Goal: Task Accomplishment & Management: Use online tool/utility

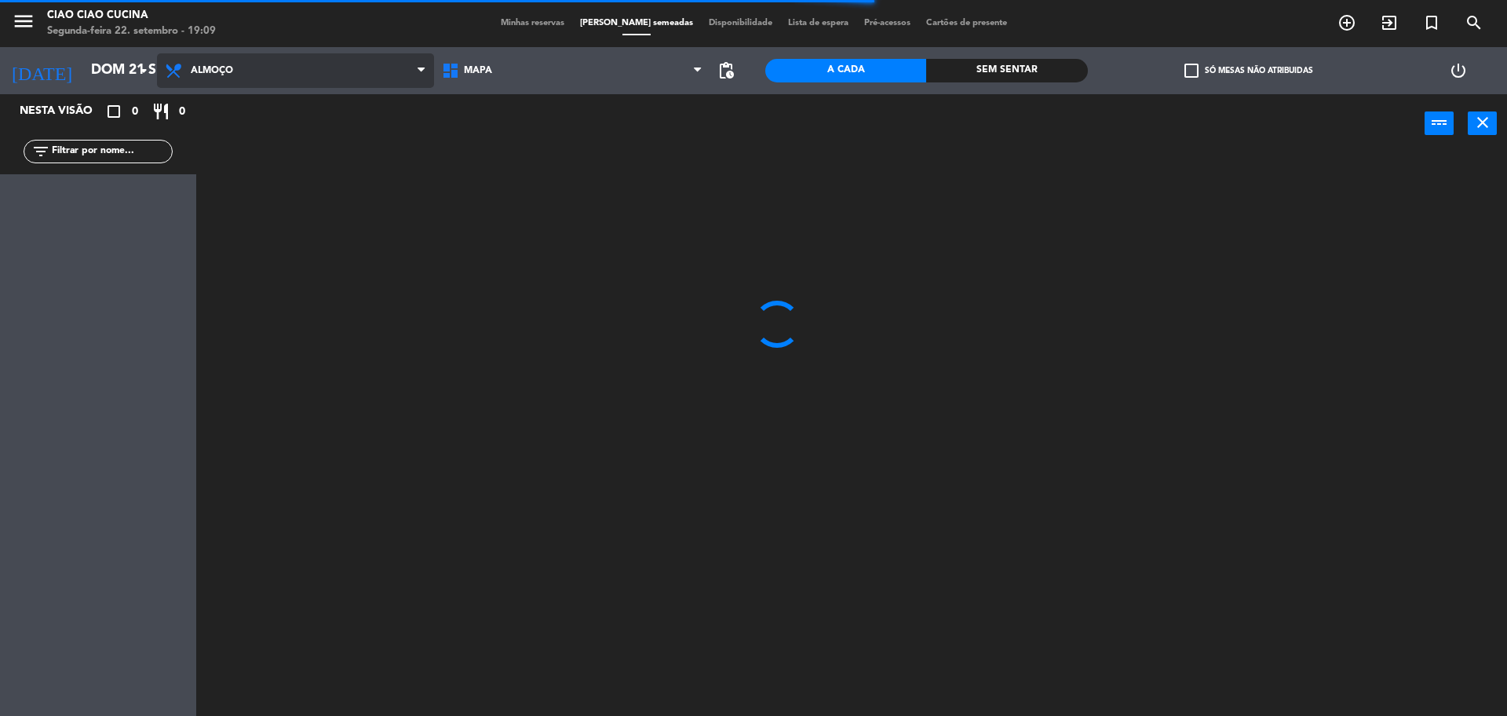
click at [206, 76] on span "Almoço" at bounding box center [295, 70] width 277 height 35
click at [261, 144] on ng-component "menu Ciao Ciao Cucina Segunda-feira 22. setembro - 19:09 Minhas reservas Mesas …" at bounding box center [753, 360] width 1507 height 720
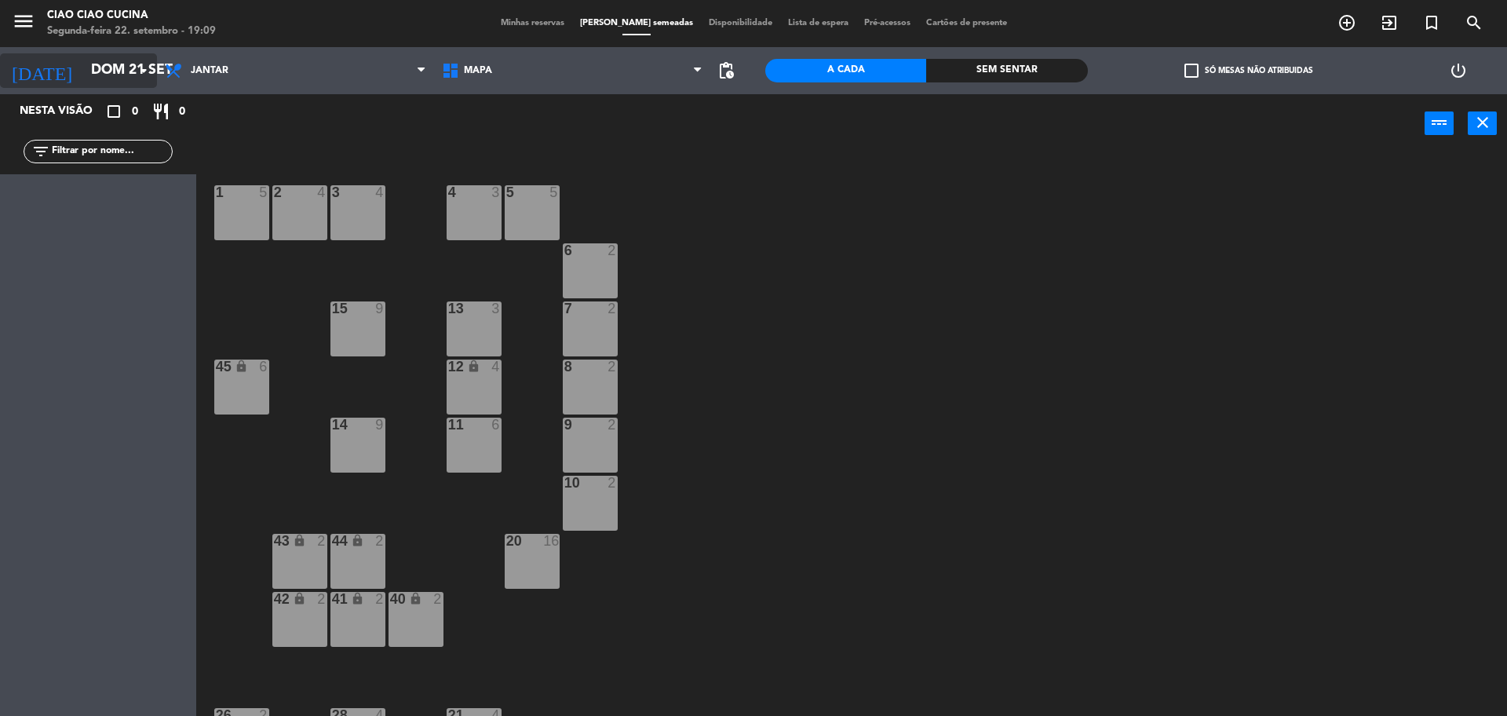
click at [121, 65] on input "Dom 21 set" at bounding box center [174, 70] width 182 height 31
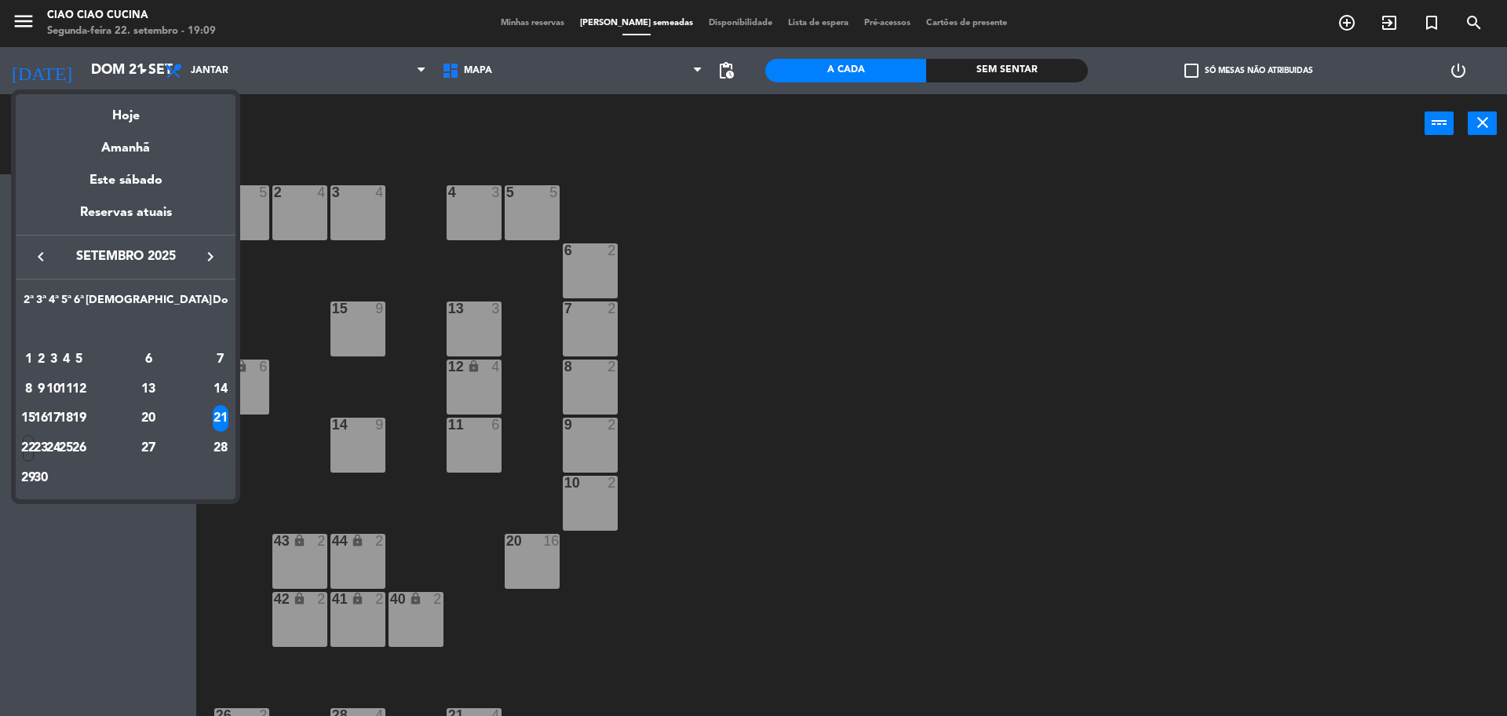
click at [520, 125] on div at bounding box center [753, 358] width 1507 height 716
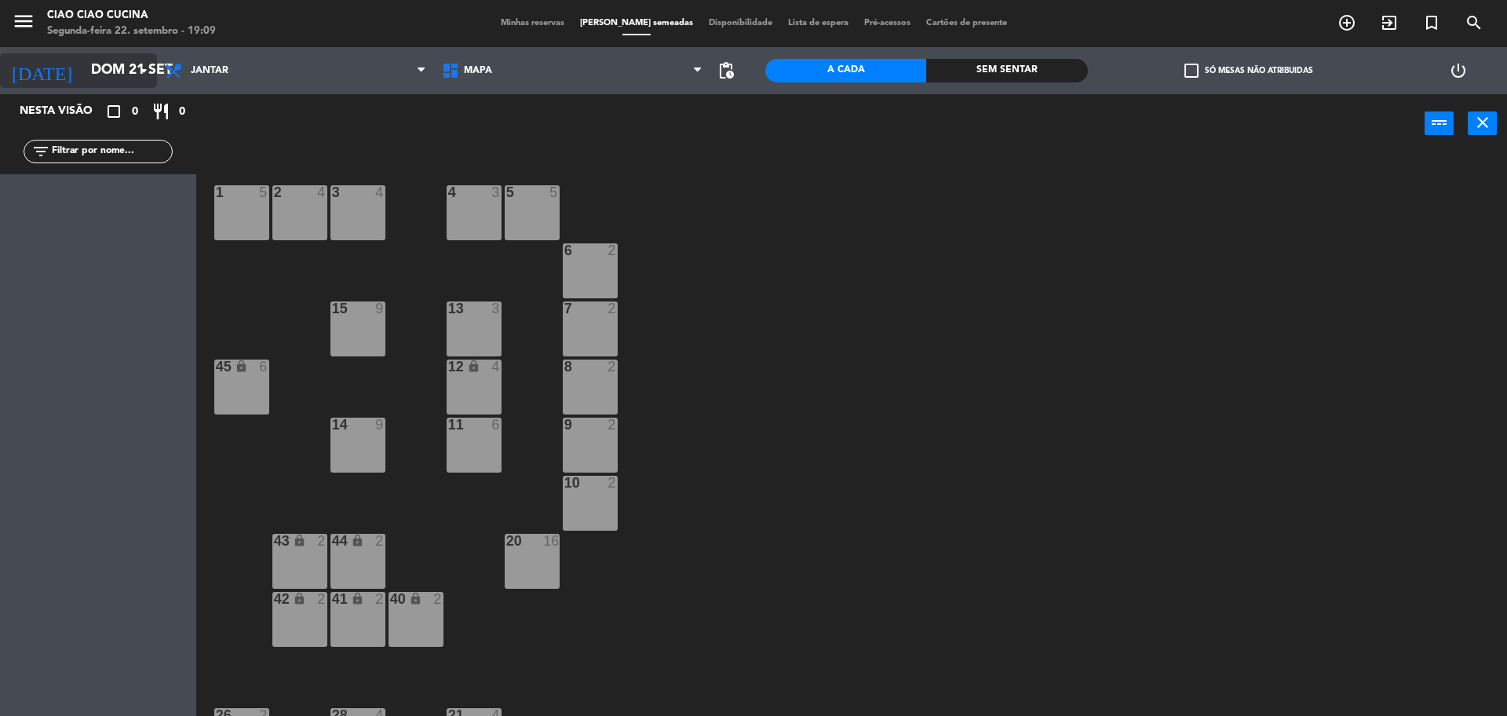
click at [83, 71] on input "Dom 21 set" at bounding box center [174, 70] width 182 height 31
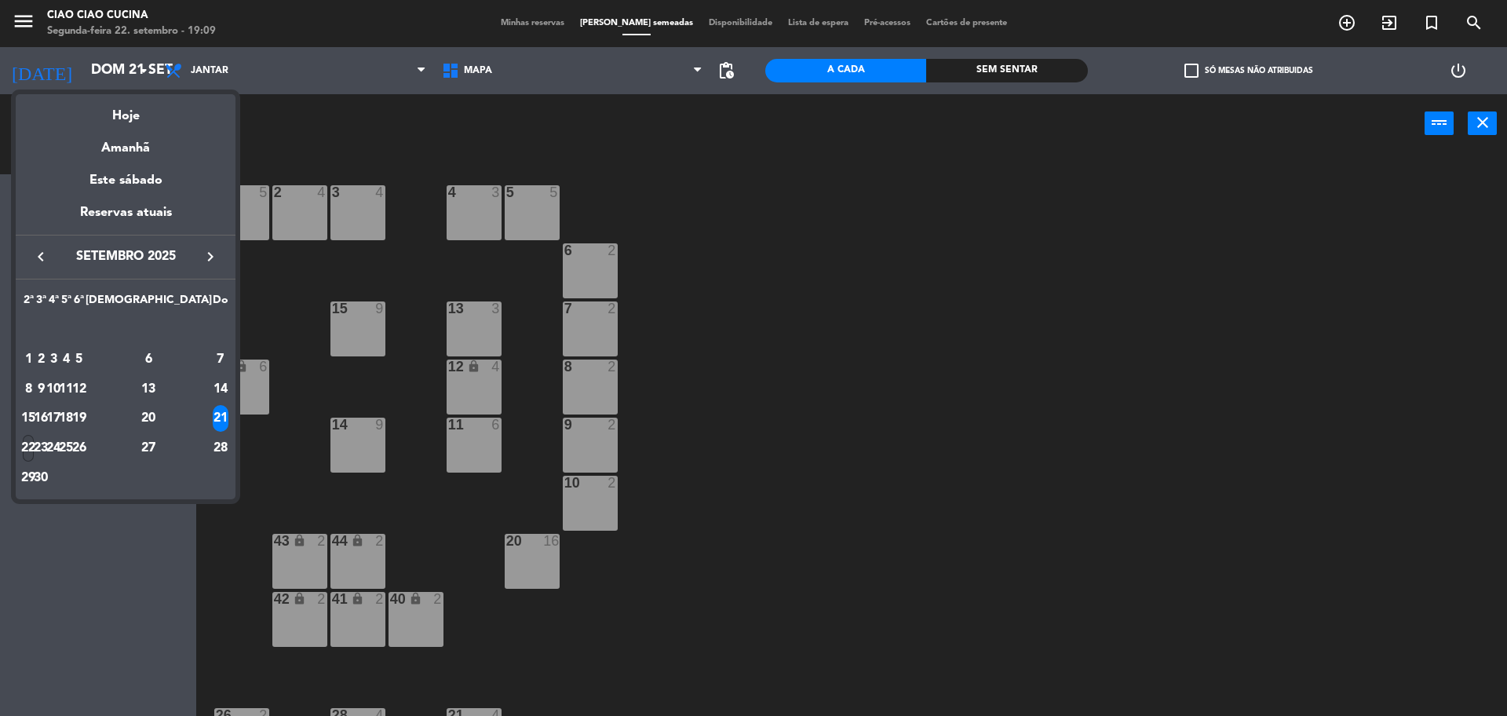
click at [35, 443] on div "22" at bounding box center [29, 448] width 12 height 27
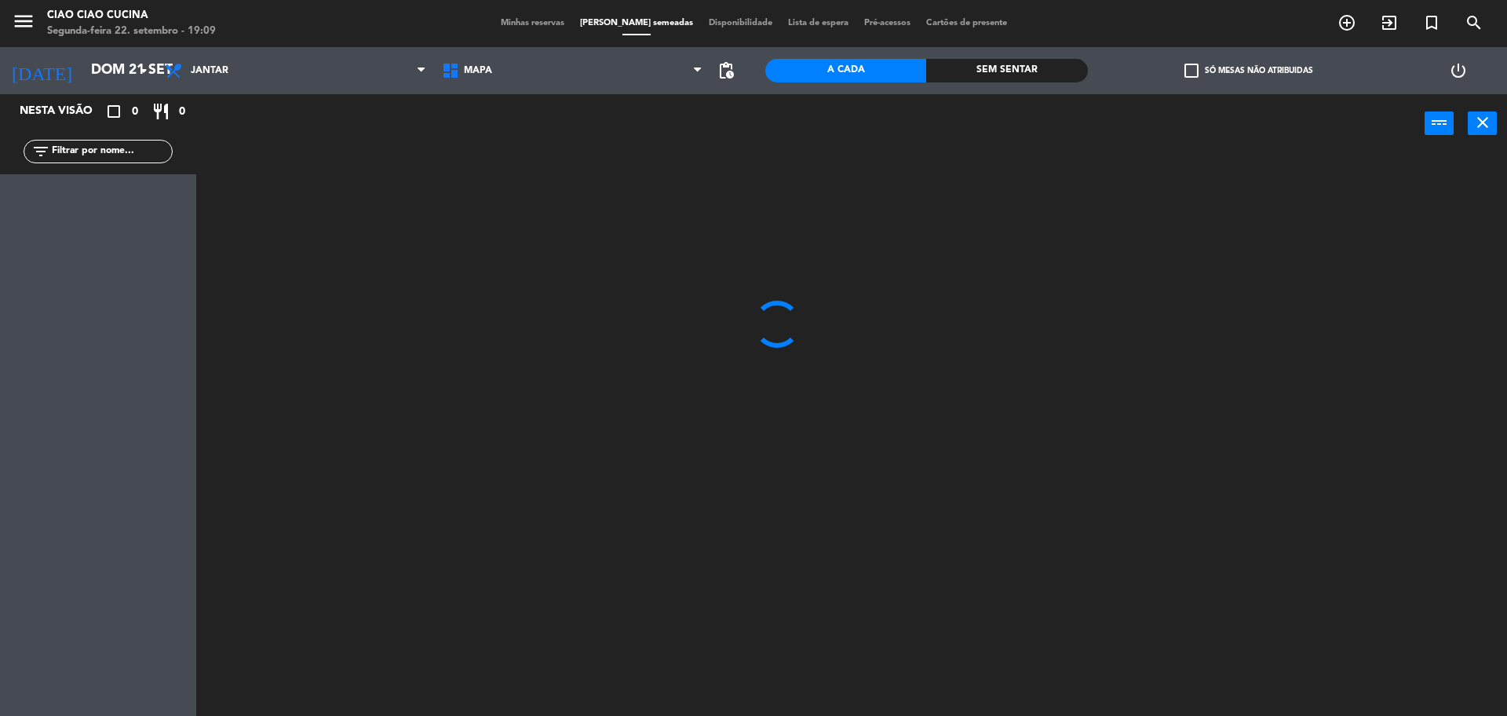
type input "Seg 22 set"
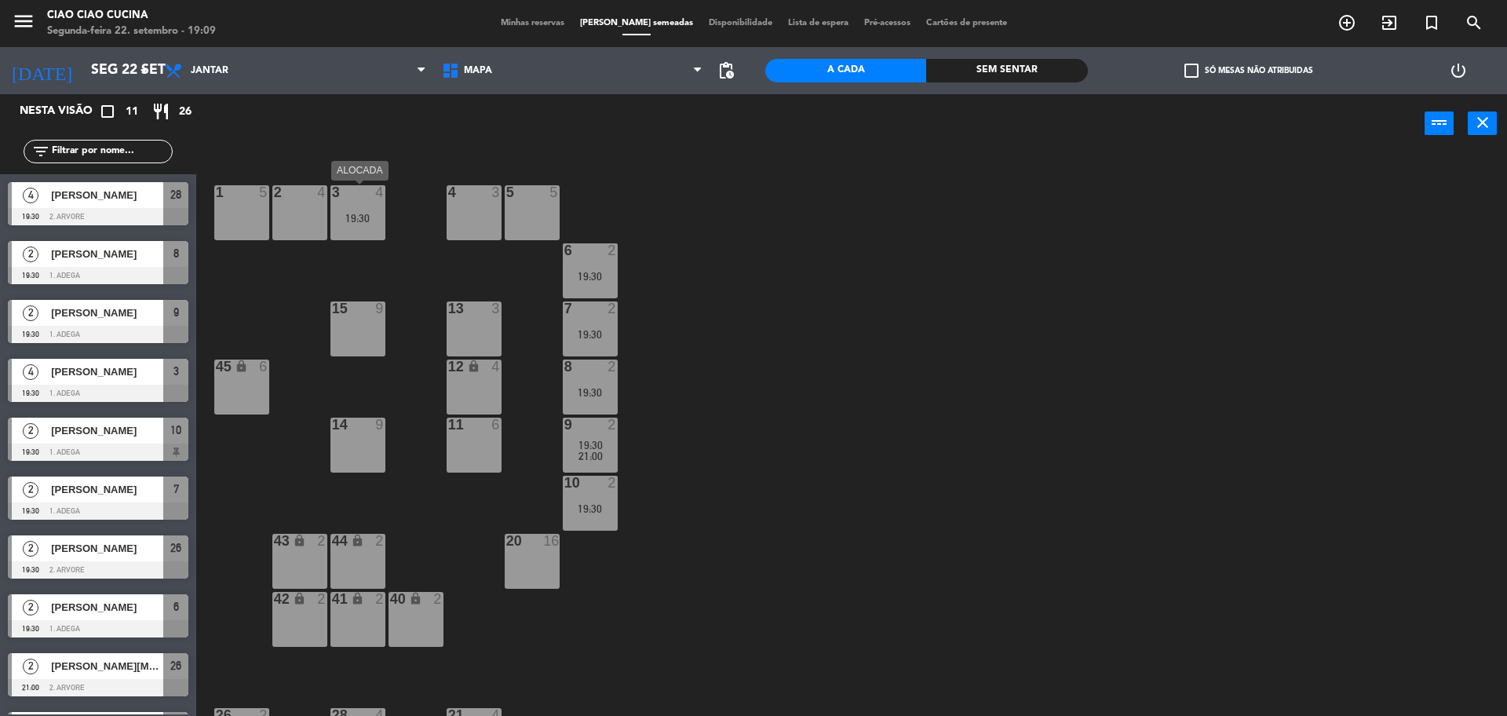
click at [360, 213] on div "19:30" at bounding box center [357, 218] width 55 height 11
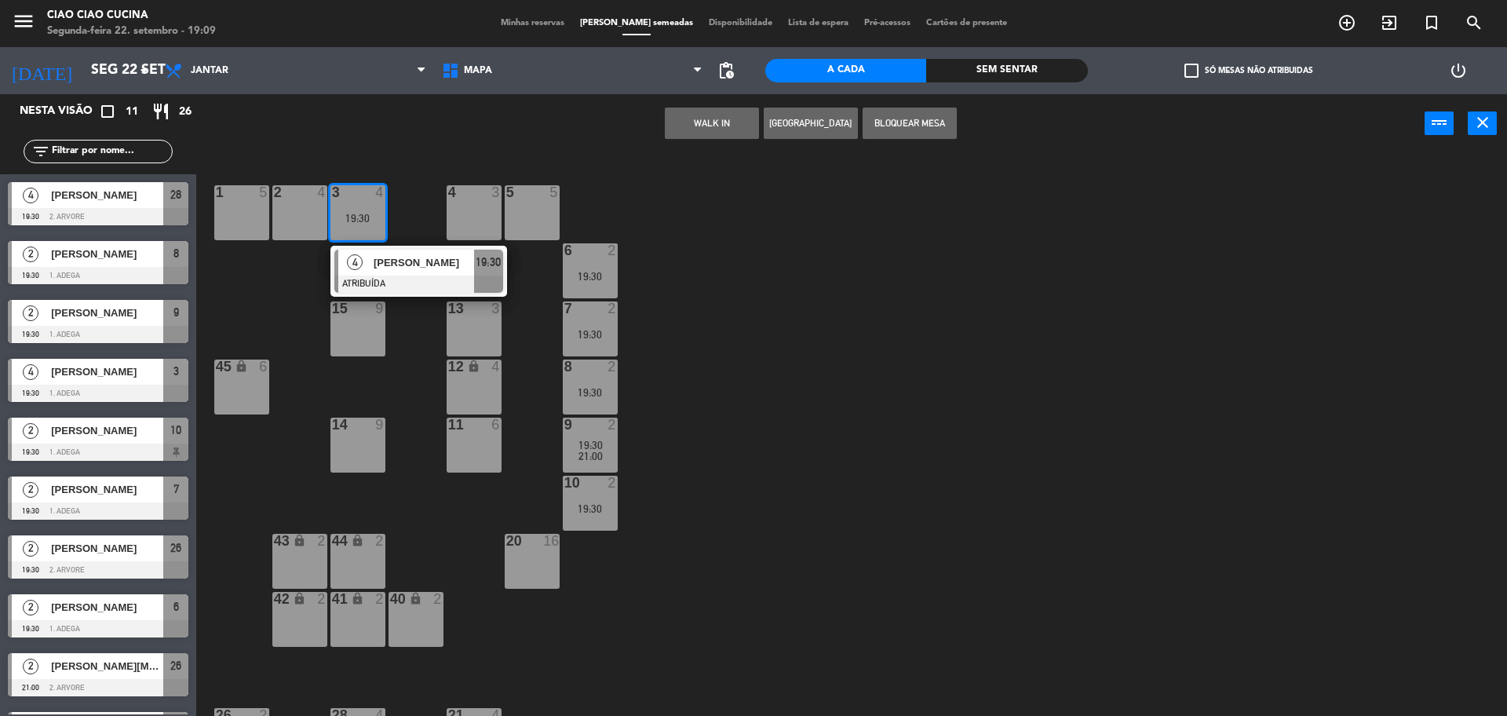
click at [374, 287] on div at bounding box center [418, 283] width 169 height 17
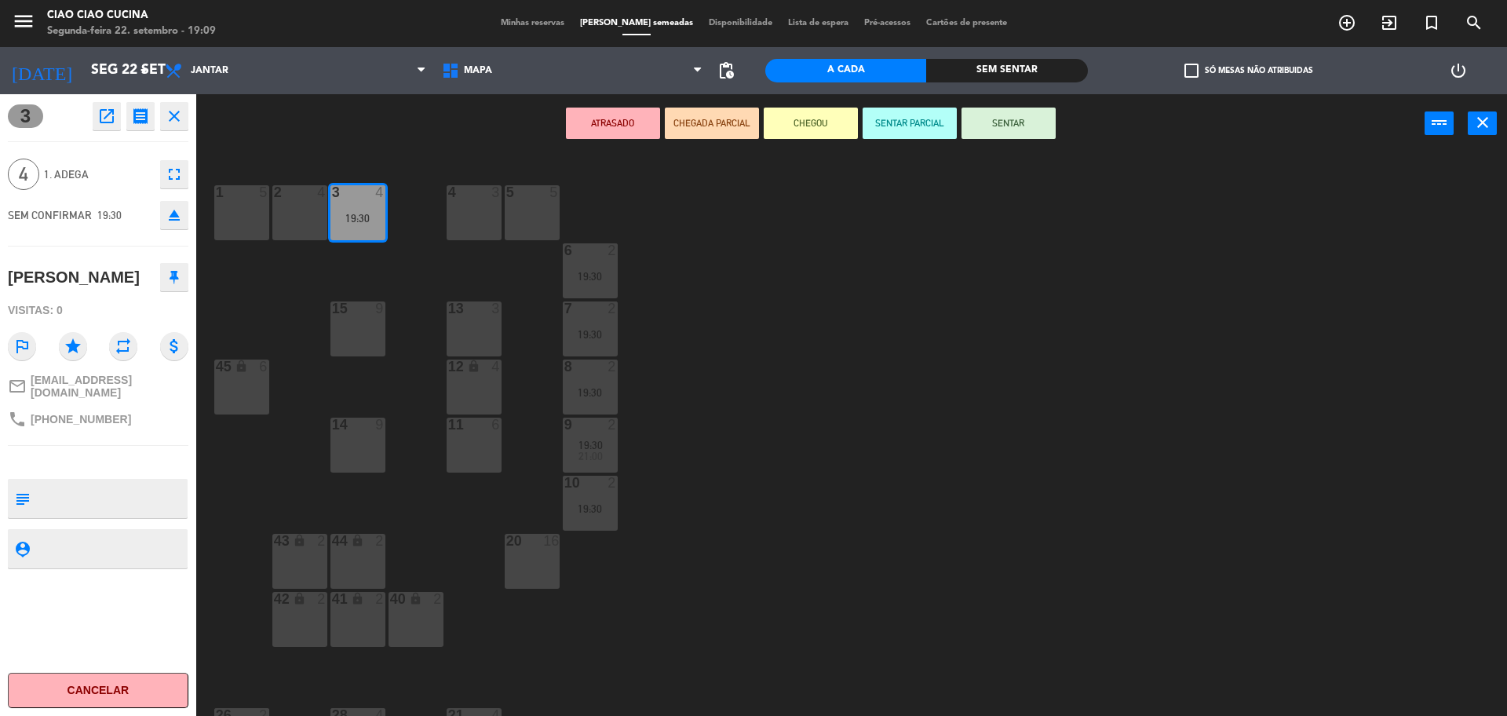
click at [912, 271] on div "1 5 2 4 3 4 19:30 5 5 4 3 6 2 19:30 13 3 7 2 19:30 15 9 12 lock 4 8 2 19:30 45 …" at bounding box center [859, 438] width 1296 height 563
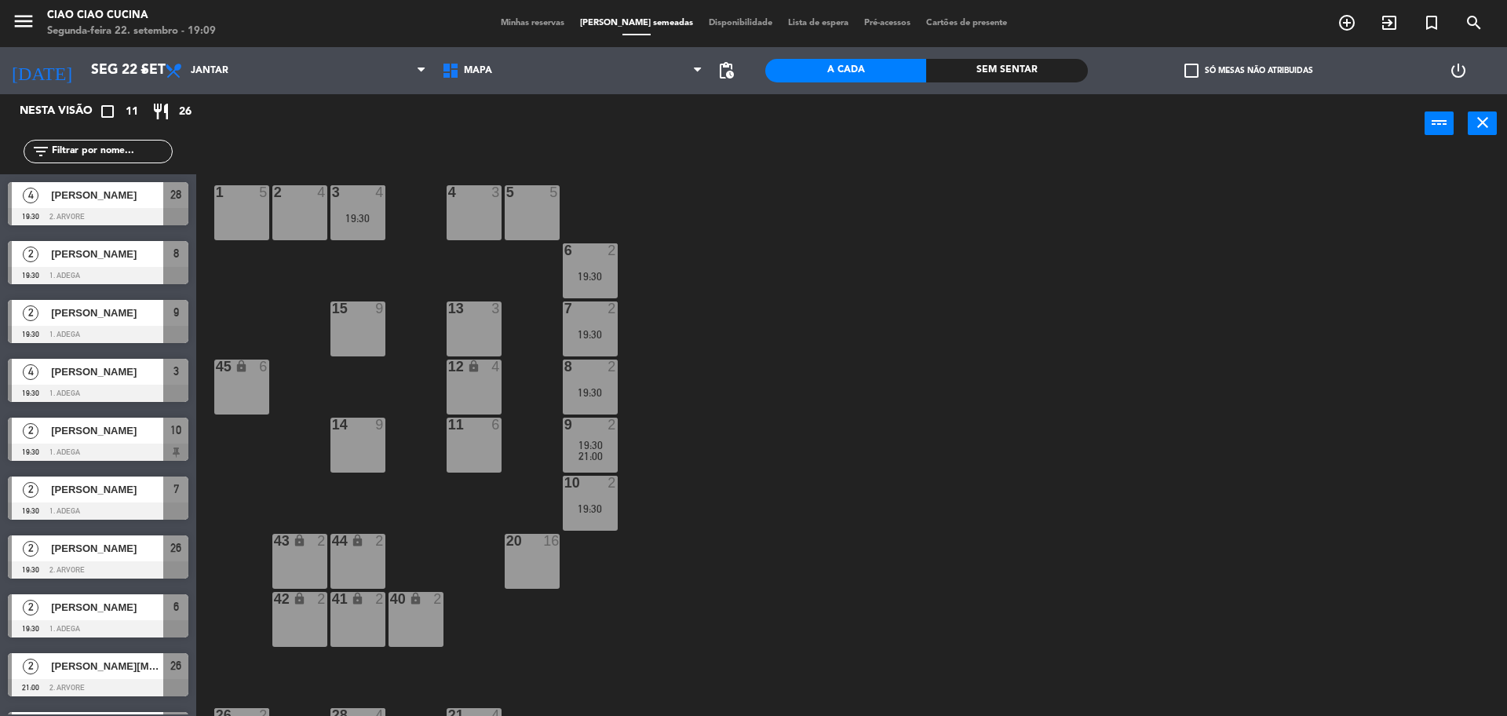
click at [588, 280] on div "19:30" at bounding box center [590, 276] width 55 height 11
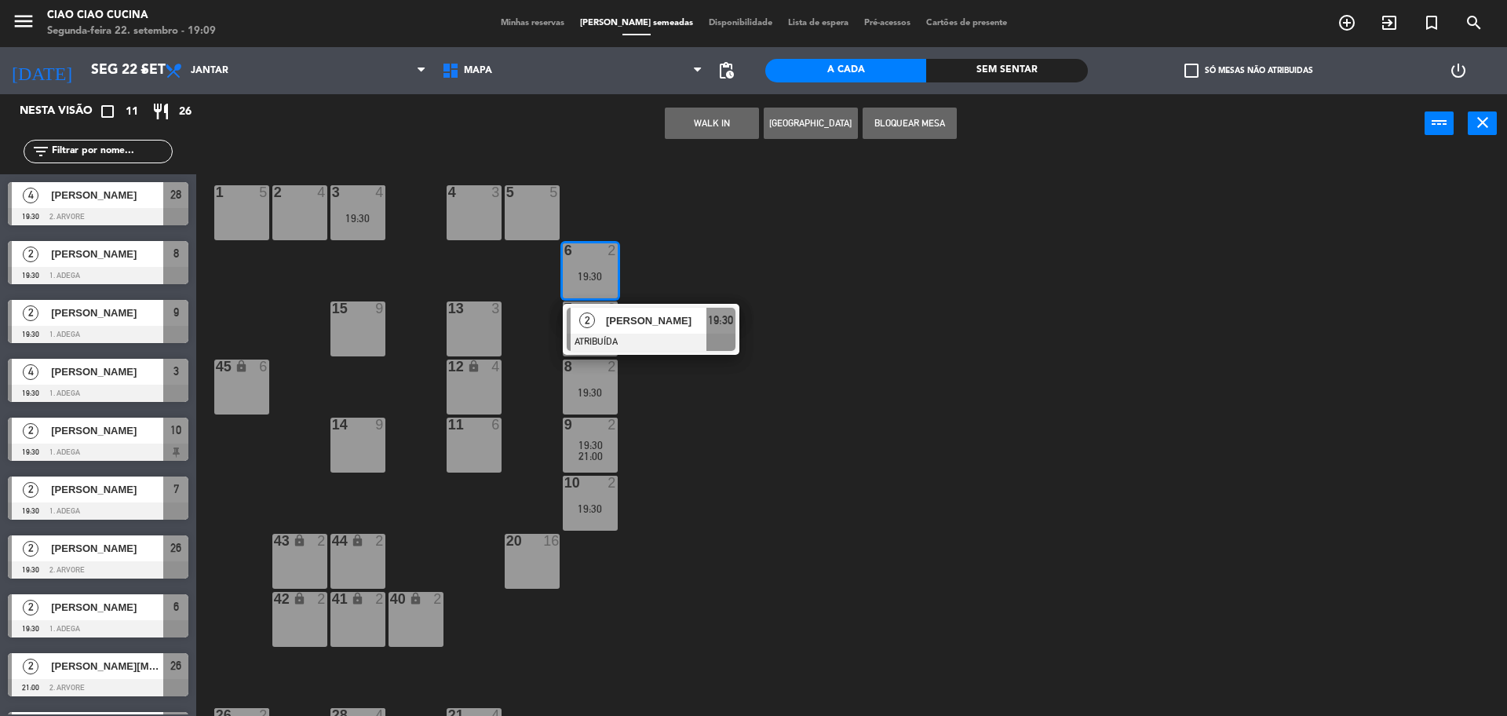
click at [598, 340] on div at bounding box center [651, 342] width 169 height 17
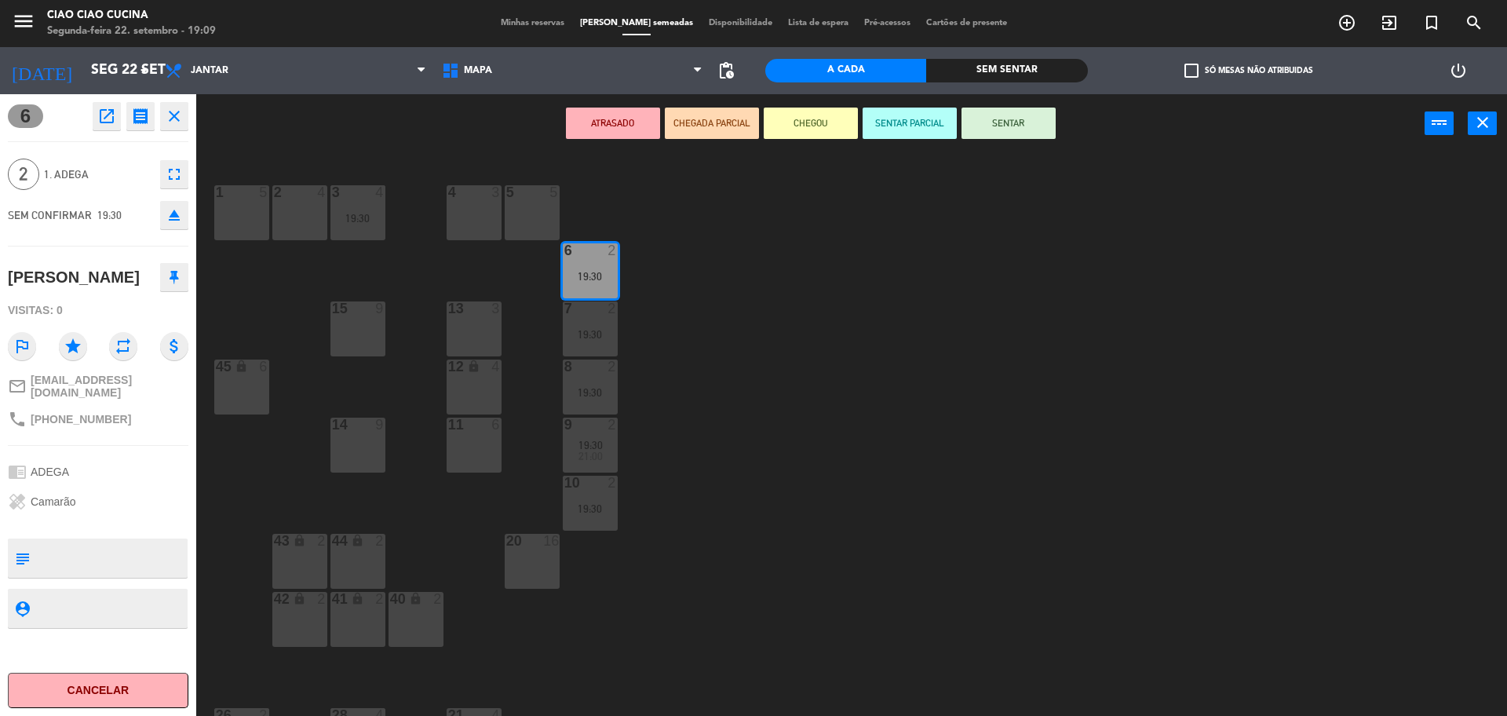
click at [732, 323] on div "1 5 2 4 3 4 19:30 5 5 4 3 6 2 19:30 13 3 7 2 19:30 15 9 12 lock 4 8 2 19:30 45 …" at bounding box center [859, 438] width 1296 height 563
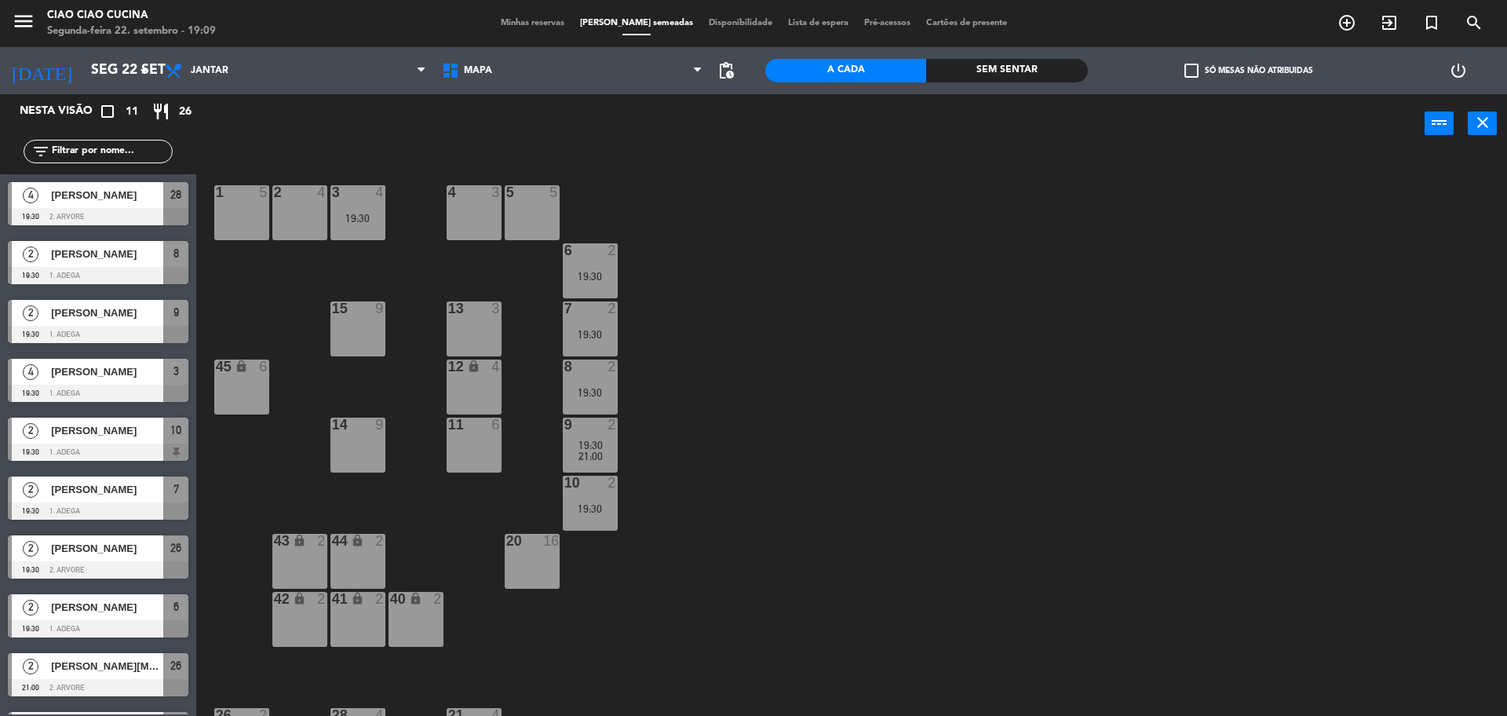
click at [578, 346] on div "7 2 19:30" at bounding box center [590, 328] width 55 height 55
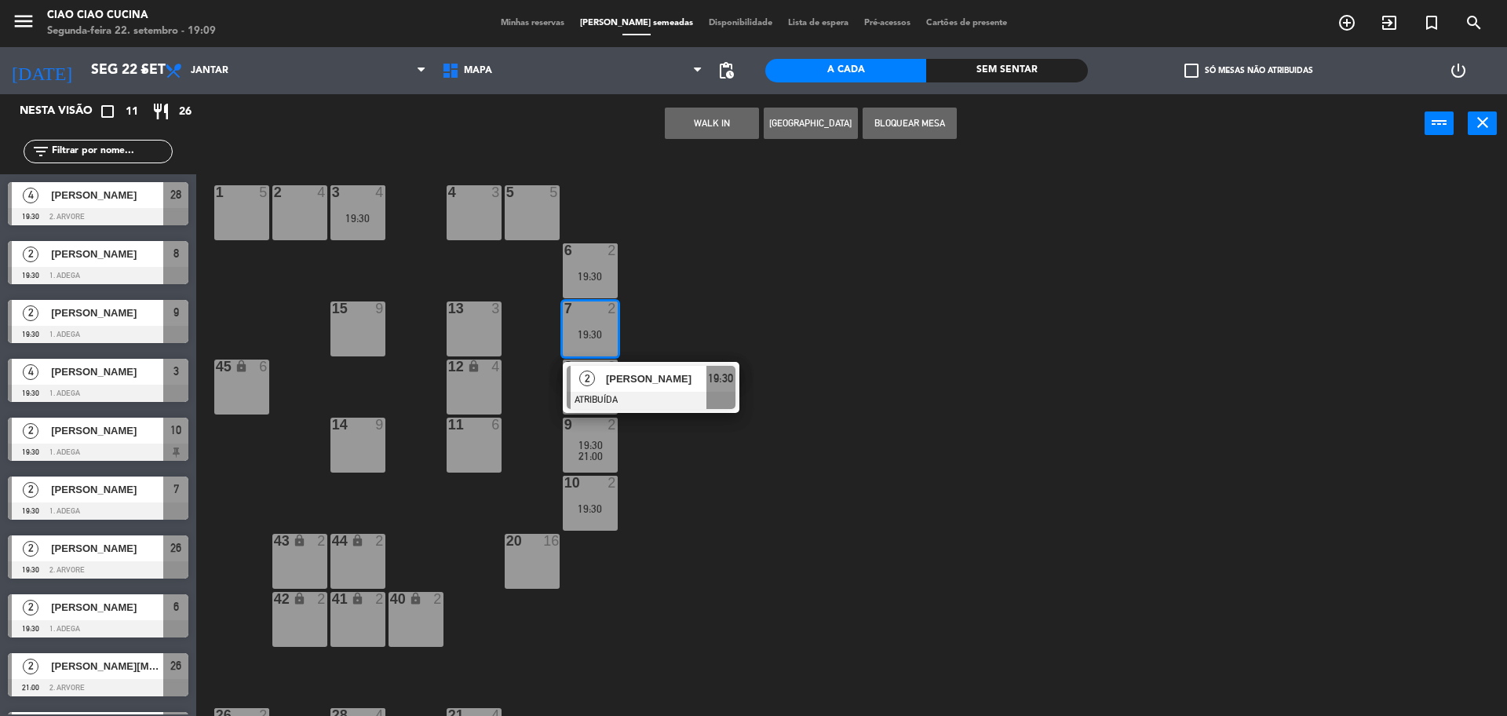
click at [594, 390] on div "2" at bounding box center [588, 379] width 34 height 26
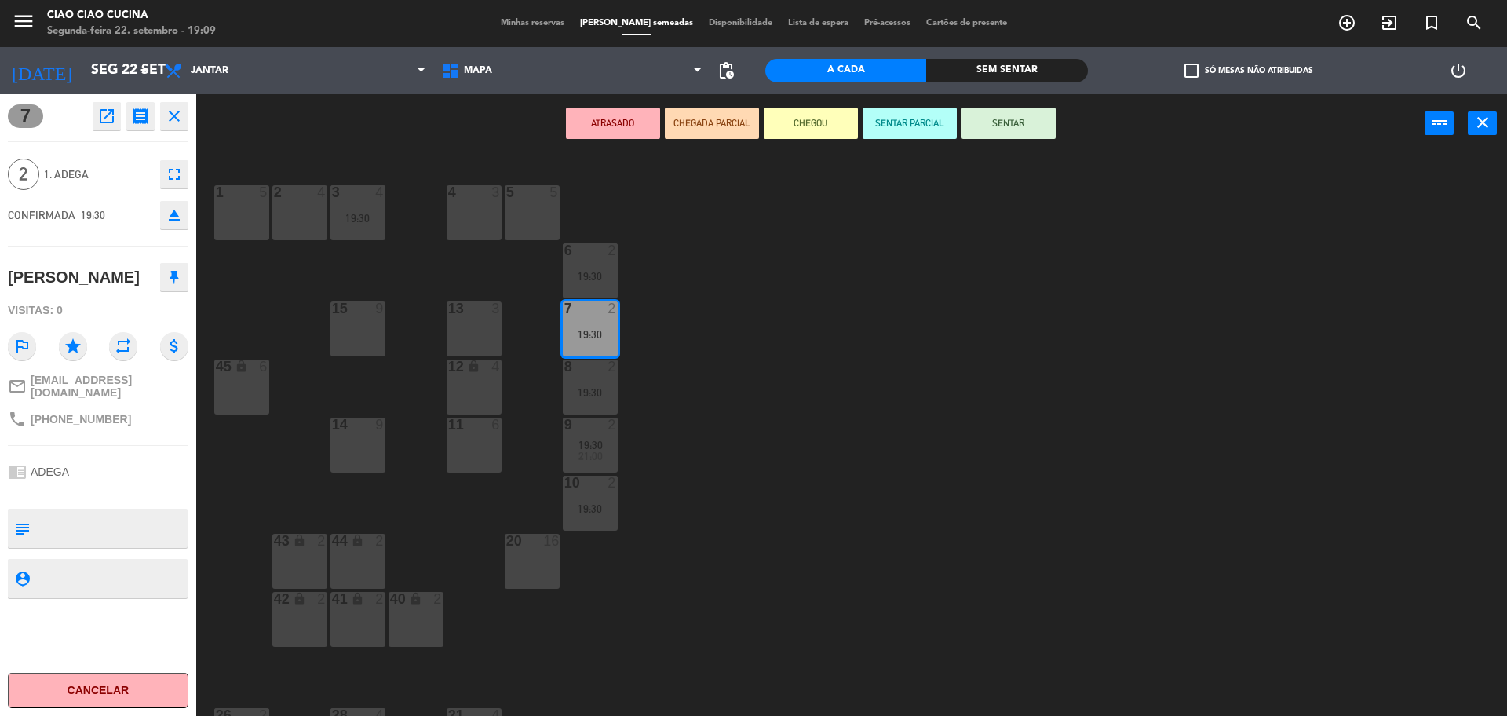
click at [728, 338] on div "1 5 2 4 3 4 19:30 5 5 4 3 6 2 19:30 13 3 7 2 19:30 15 9 12 lock 4 8 2 19:30 45 …" at bounding box center [859, 438] width 1296 height 563
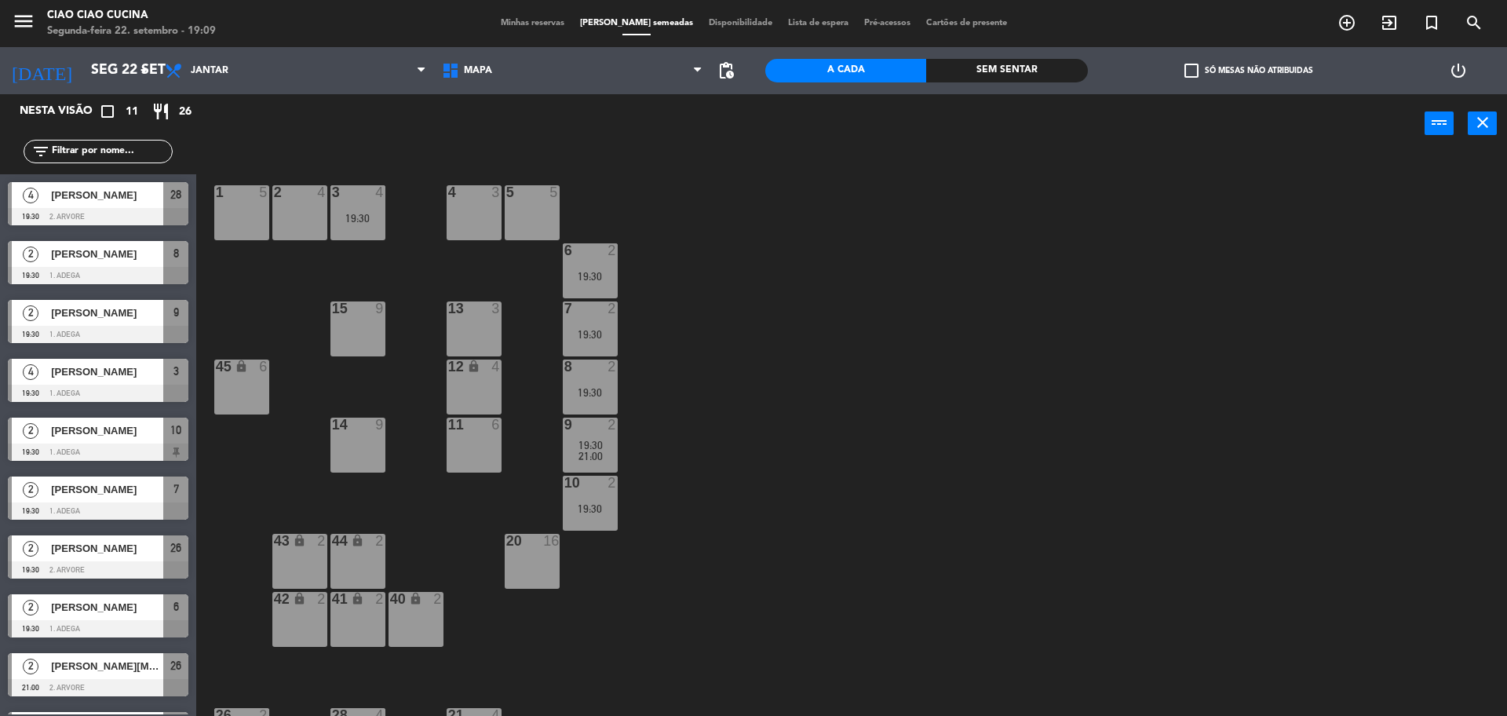
click at [607, 387] on div "19:30" at bounding box center [590, 392] width 55 height 11
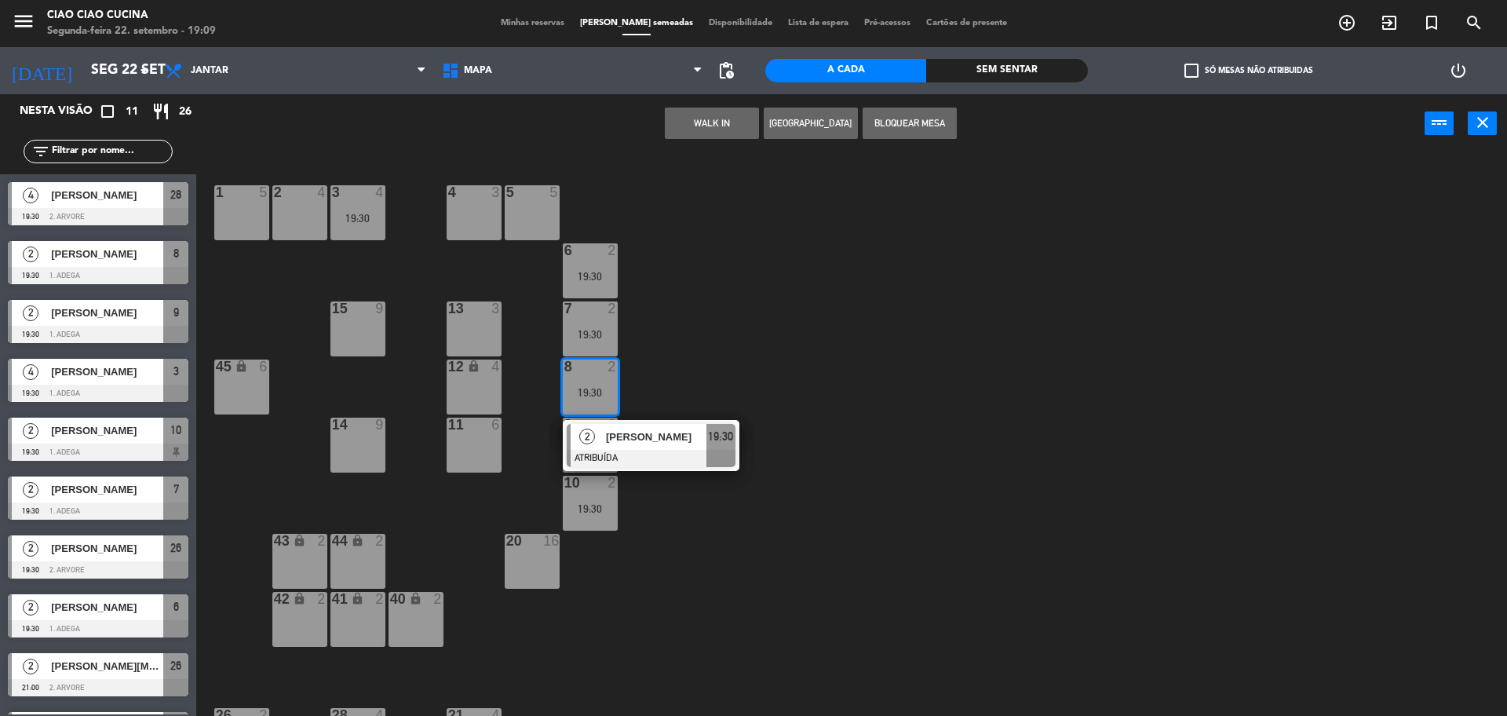
click at [600, 428] on div "2" at bounding box center [588, 437] width 34 height 26
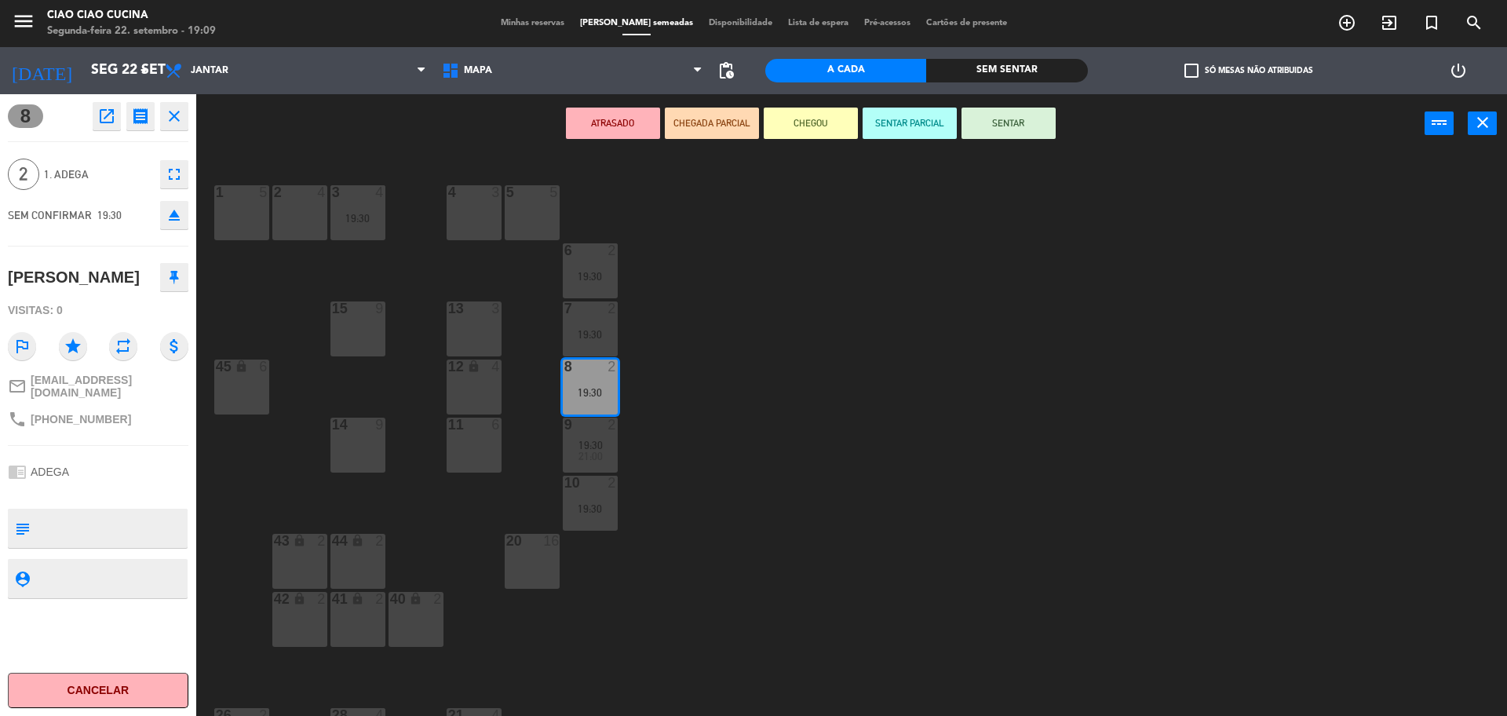
click at [715, 374] on div "1 5 2 4 3 4 19:30 5 5 4 3 6 2 19:30 13 3 7 2 19:30 15 9 12 lock 4 8 2 19:30 45 …" at bounding box center [859, 438] width 1296 height 563
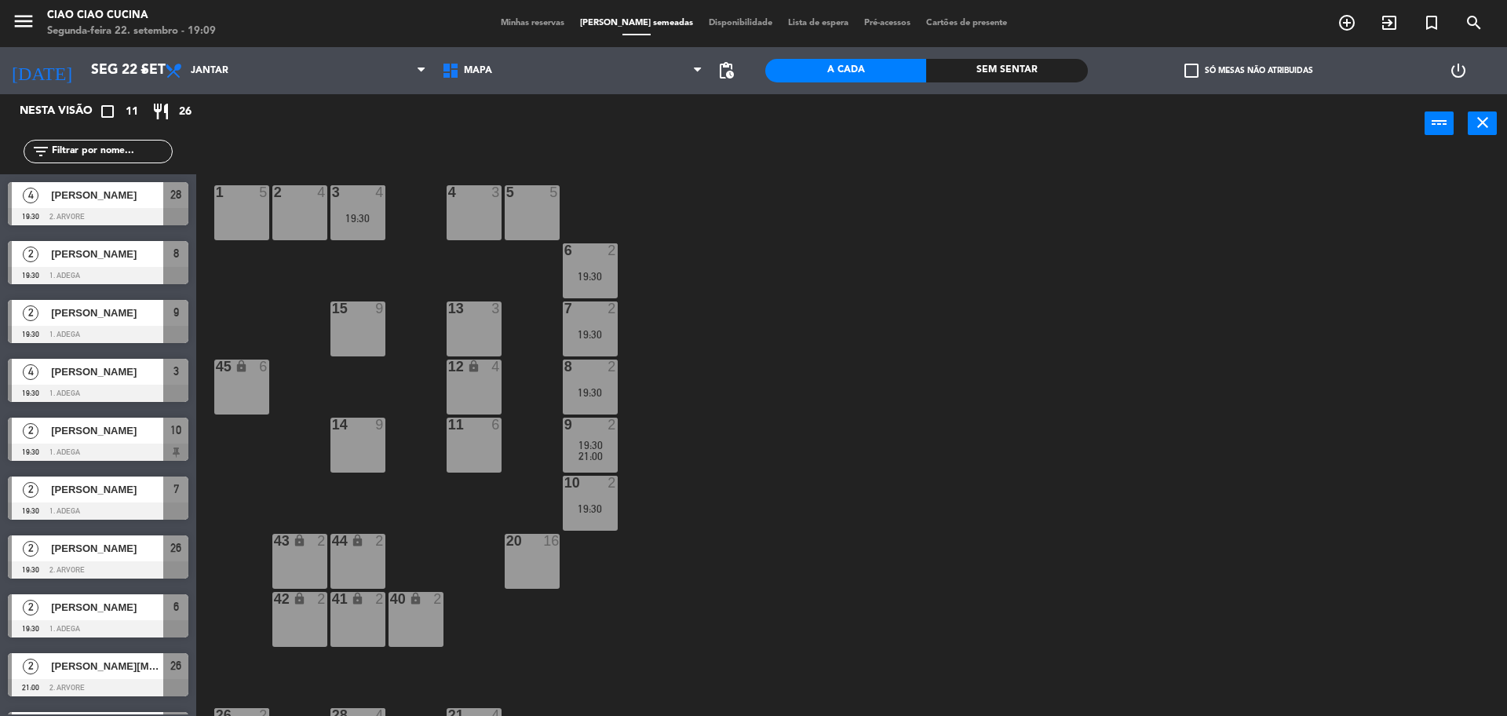
click at [596, 447] on span "19:30" at bounding box center [590, 445] width 24 height 13
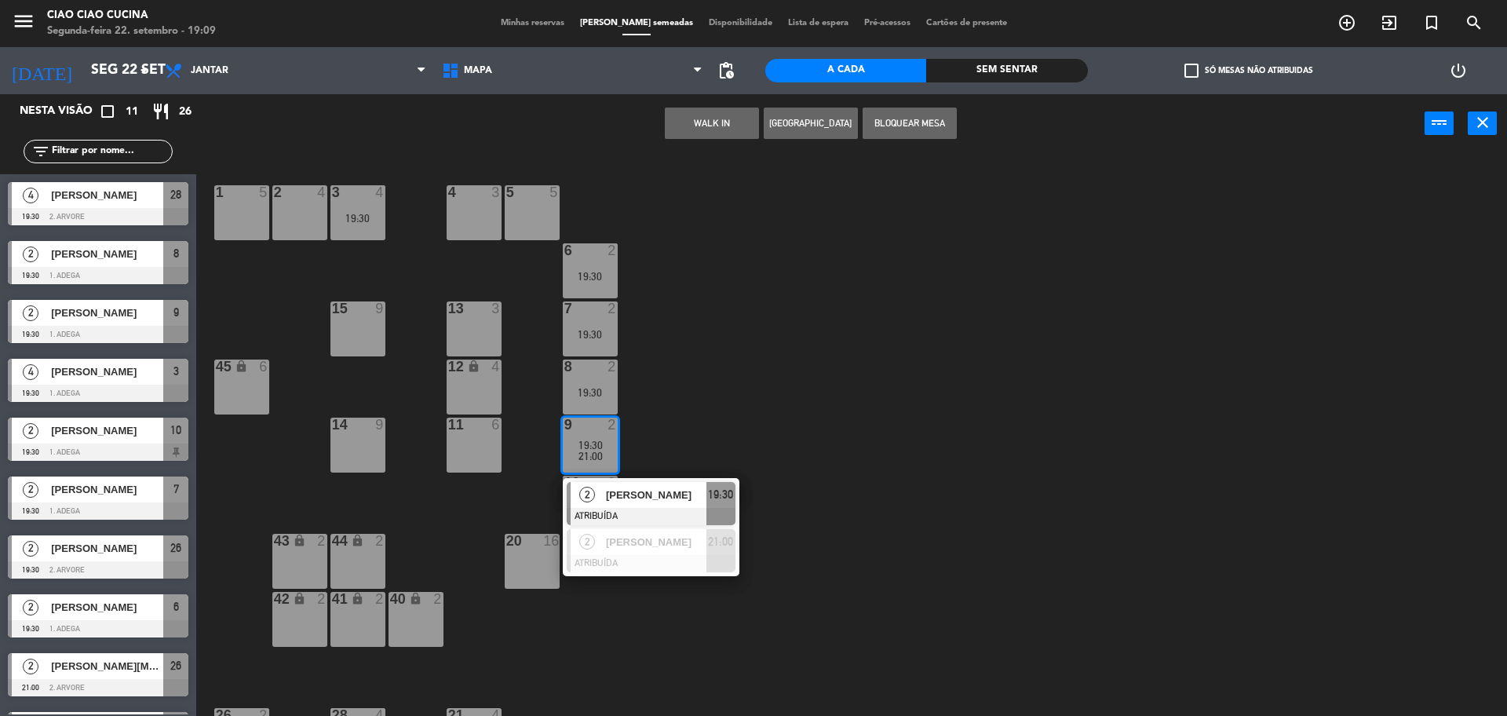
click at [619, 501] on span "[PERSON_NAME]" at bounding box center [656, 495] width 100 height 16
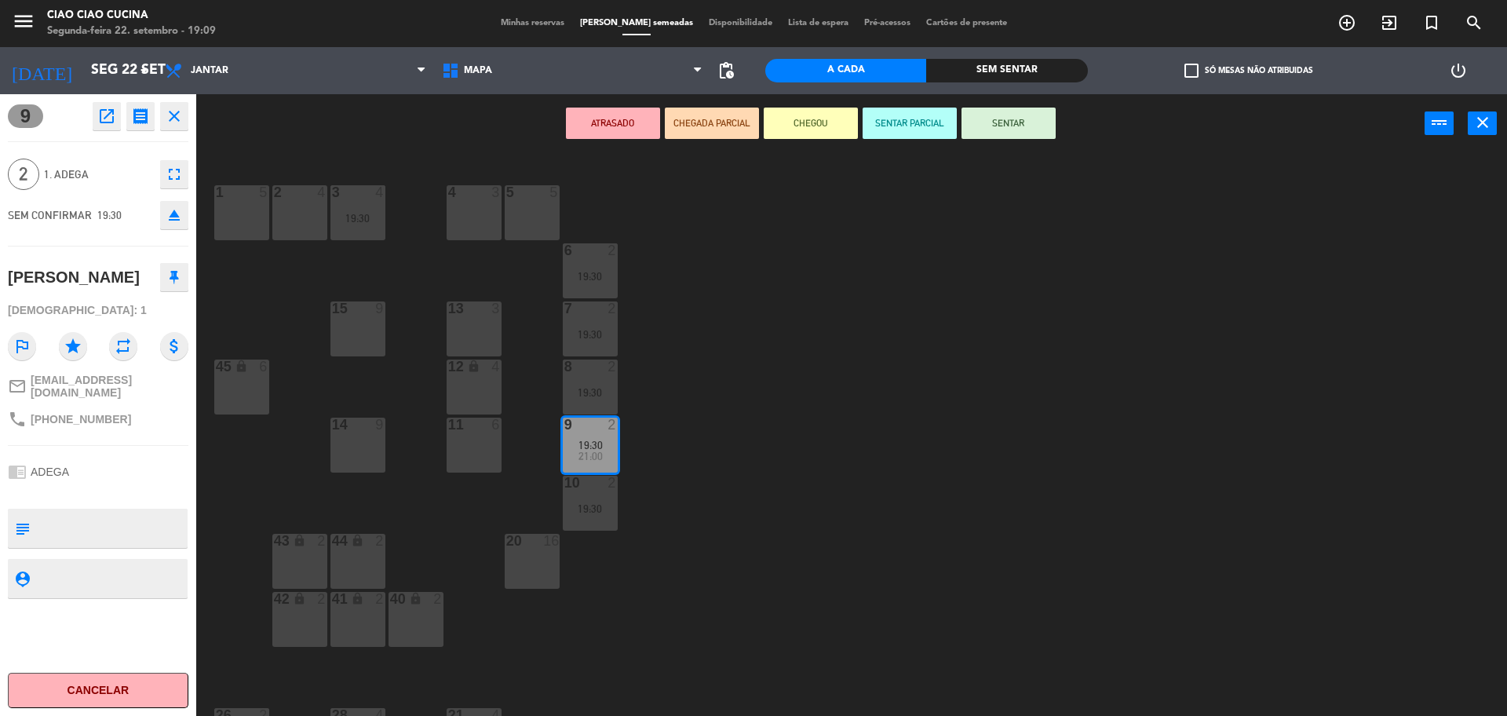
click at [686, 403] on div "1 5 2 4 3 4 19:30 5 5 4 3 6 2 19:30 13 3 7 2 19:30 15 9 12 lock 4 8 2 19:30 45 …" at bounding box center [859, 438] width 1296 height 563
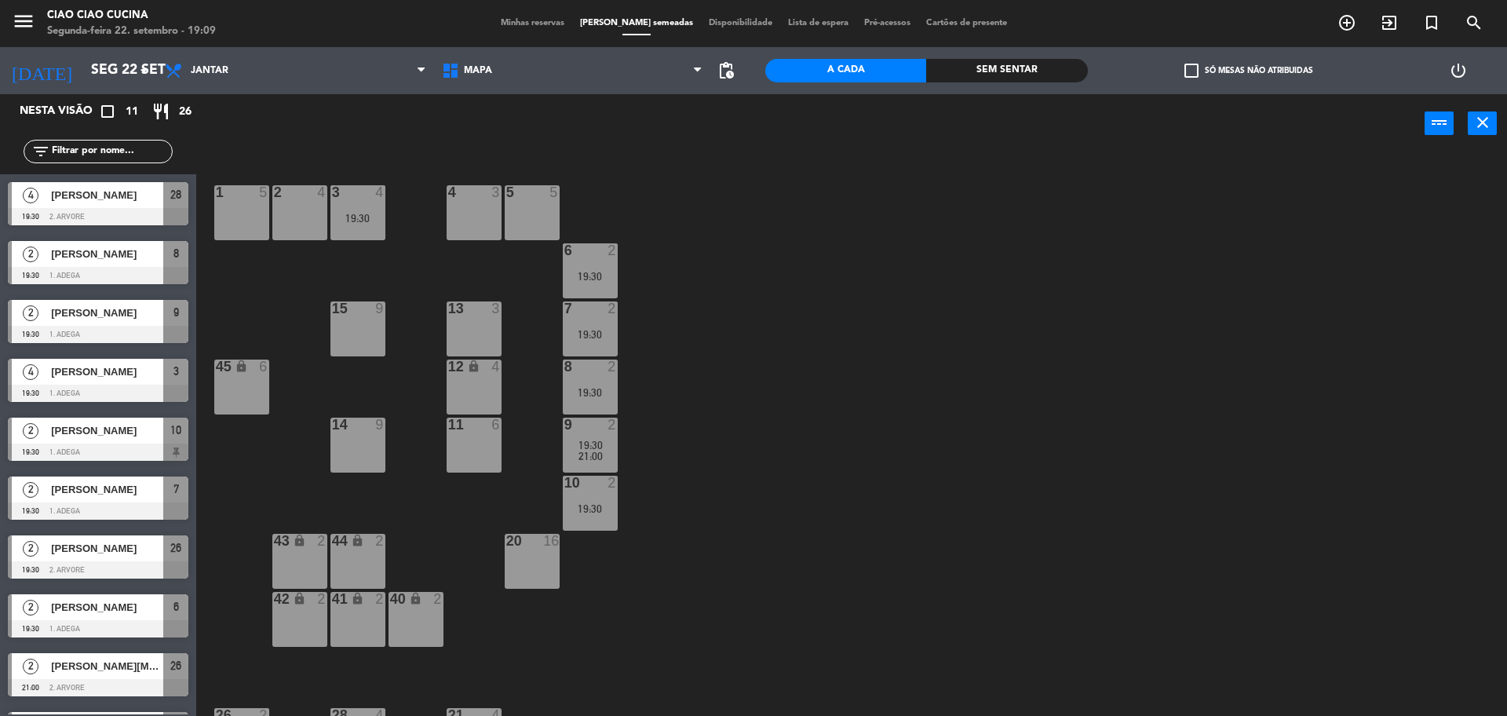
click at [590, 458] on span "21:00" at bounding box center [590, 456] width 24 height 13
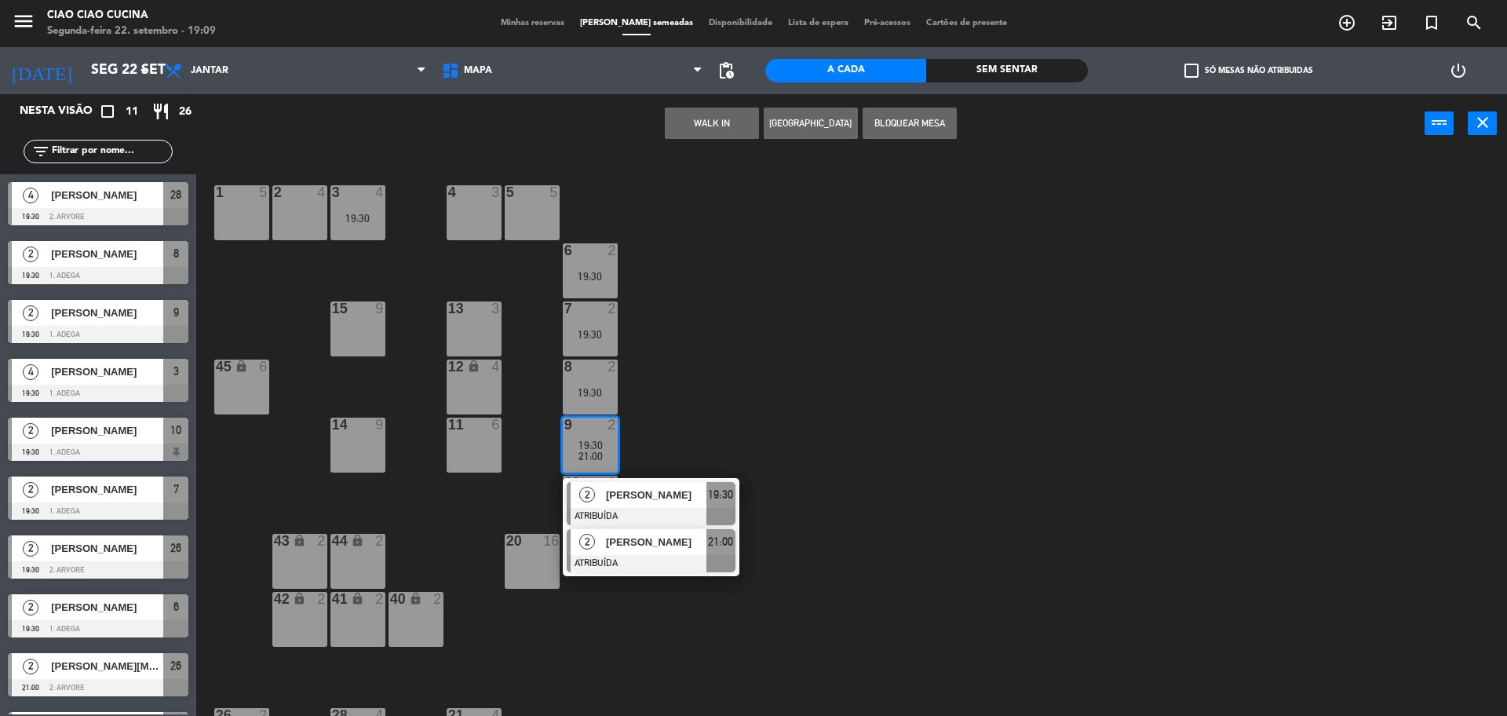
click at [610, 546] on span "[PERSON_NAME]" at bounding box center [656, 542] width 100 height 16
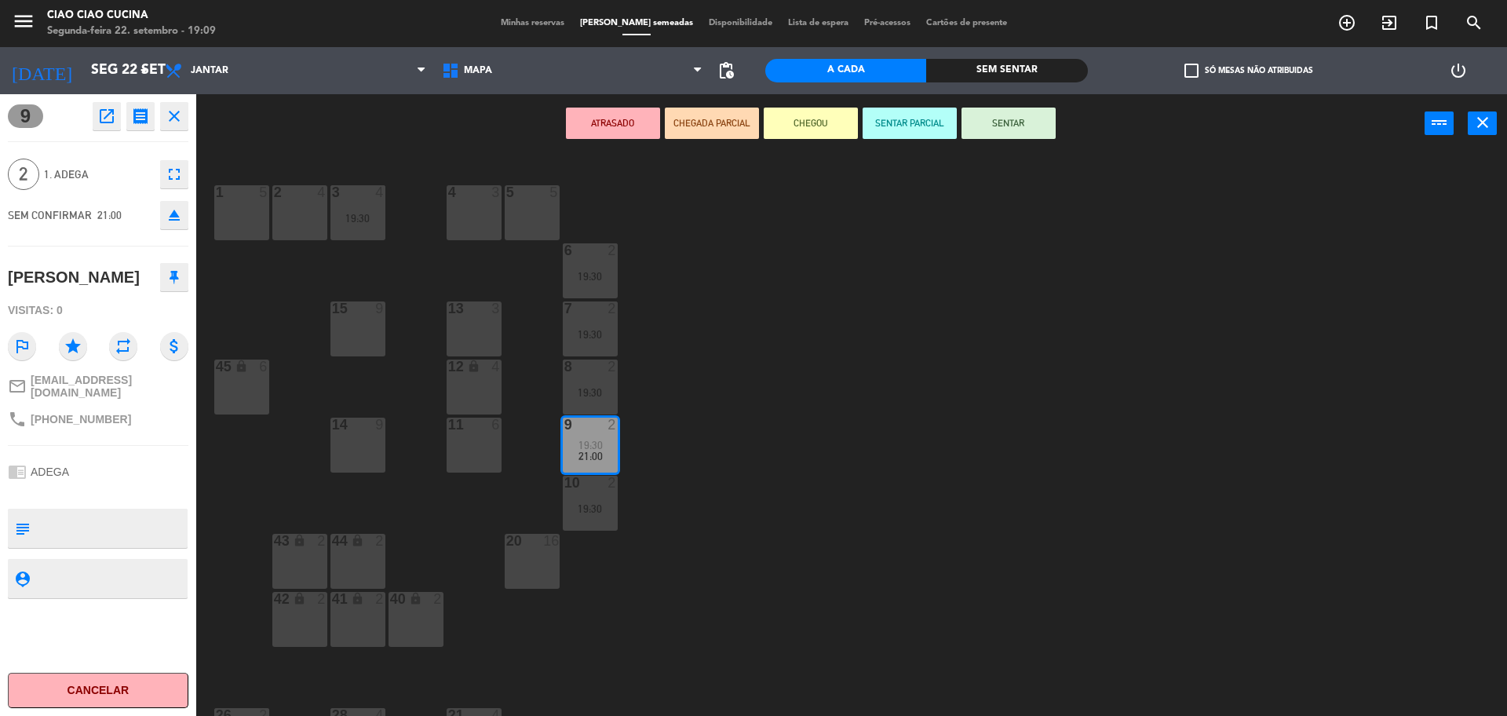
click at [772, 418] on div "1 5 2 4 3 4 19:30 5 5 4 3 6 2 19:30 13 3 7 2 19:30 15 9 12 lock 4 8 2 19:30 45 …" at bounding box center [859, 438] width 1296 height 563
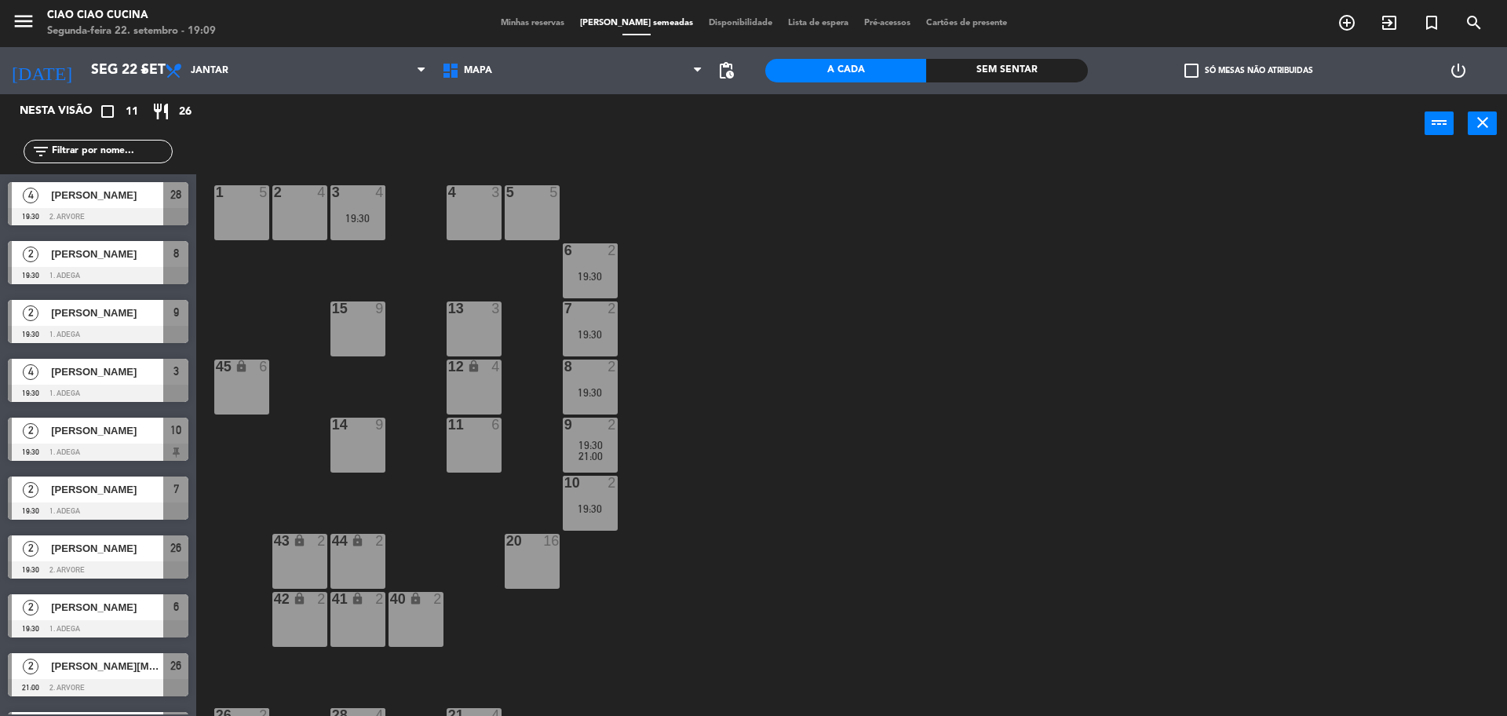
scroll to position [108, 0]
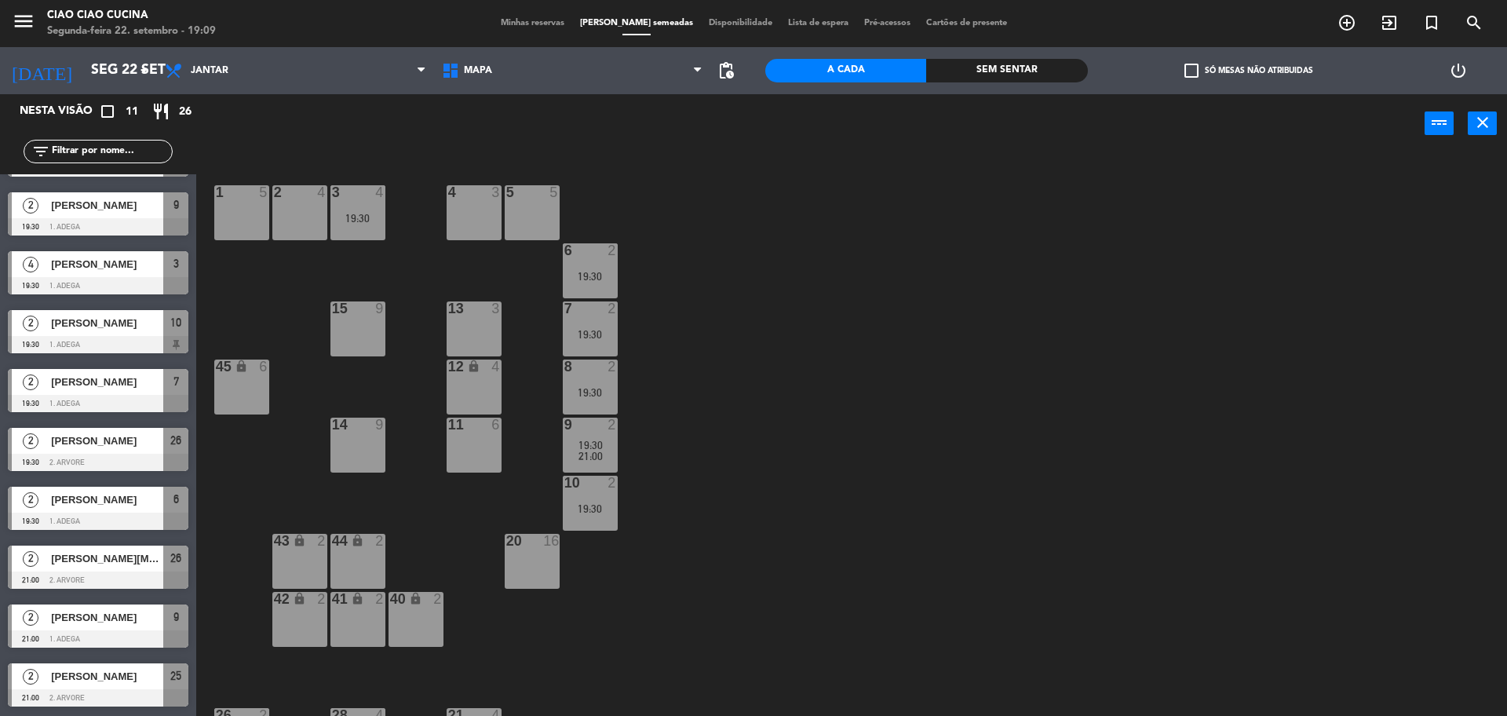
click at [603, 504] on div "19:30" at bounding box center [590, 508] width 55 height 11
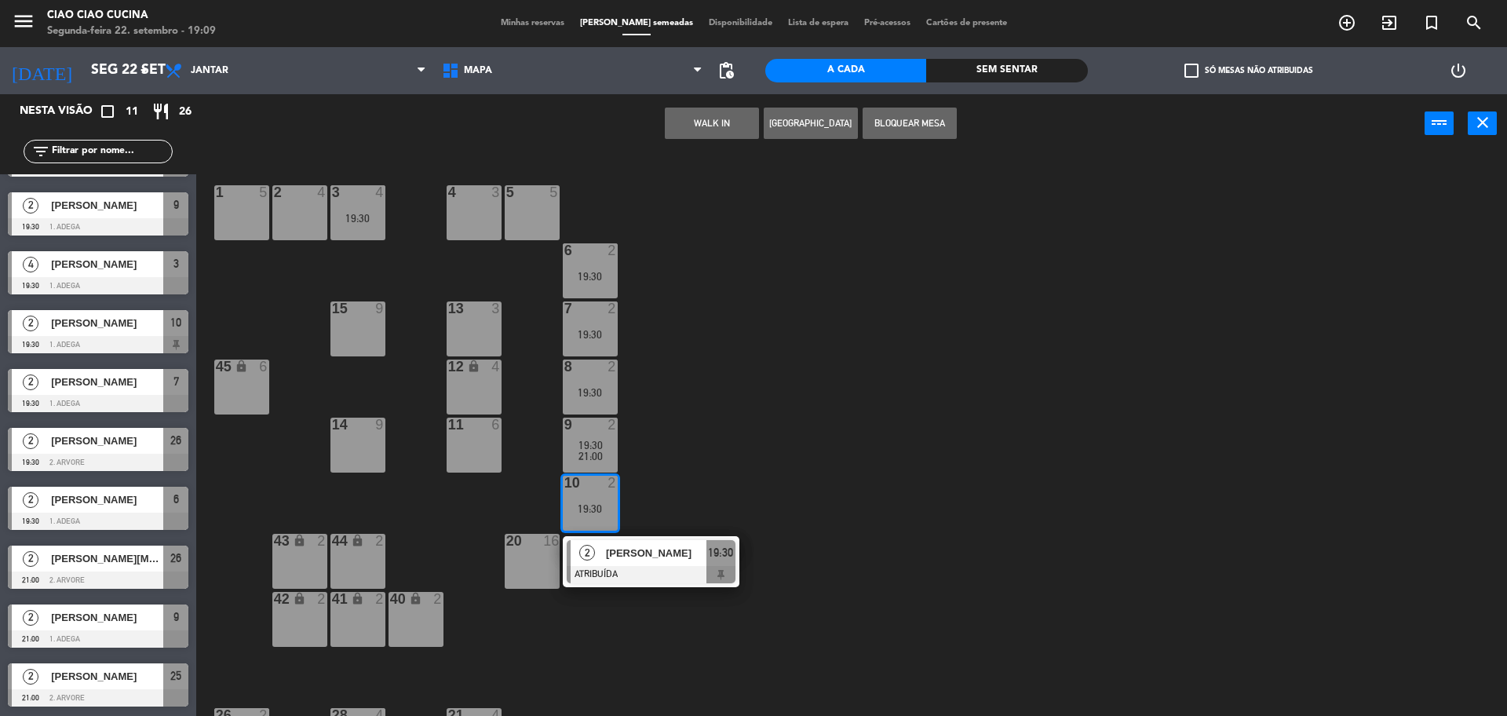
click at [619, 560] on span "[PERSON_NAME]" at bounding box center [656, 553] width 100 height 16
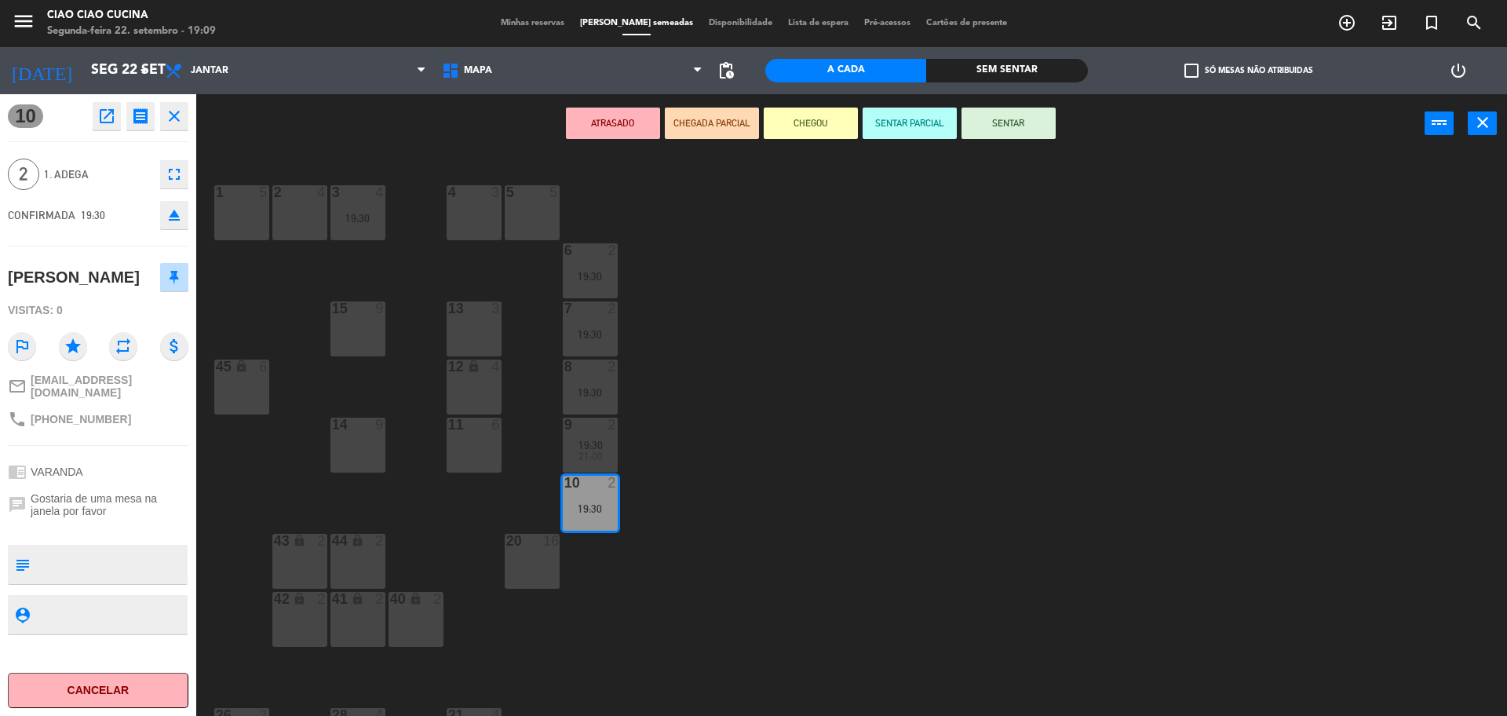
click at [721, 475] on div "1 5 2 4 3 4 19:30 5 5 4 3 6 2 19:30 13 3 7 2 19:30 15 9 12 lock 4 8 2 19:30 45 …" at bounding box center [859, 438] width 1296 height 563
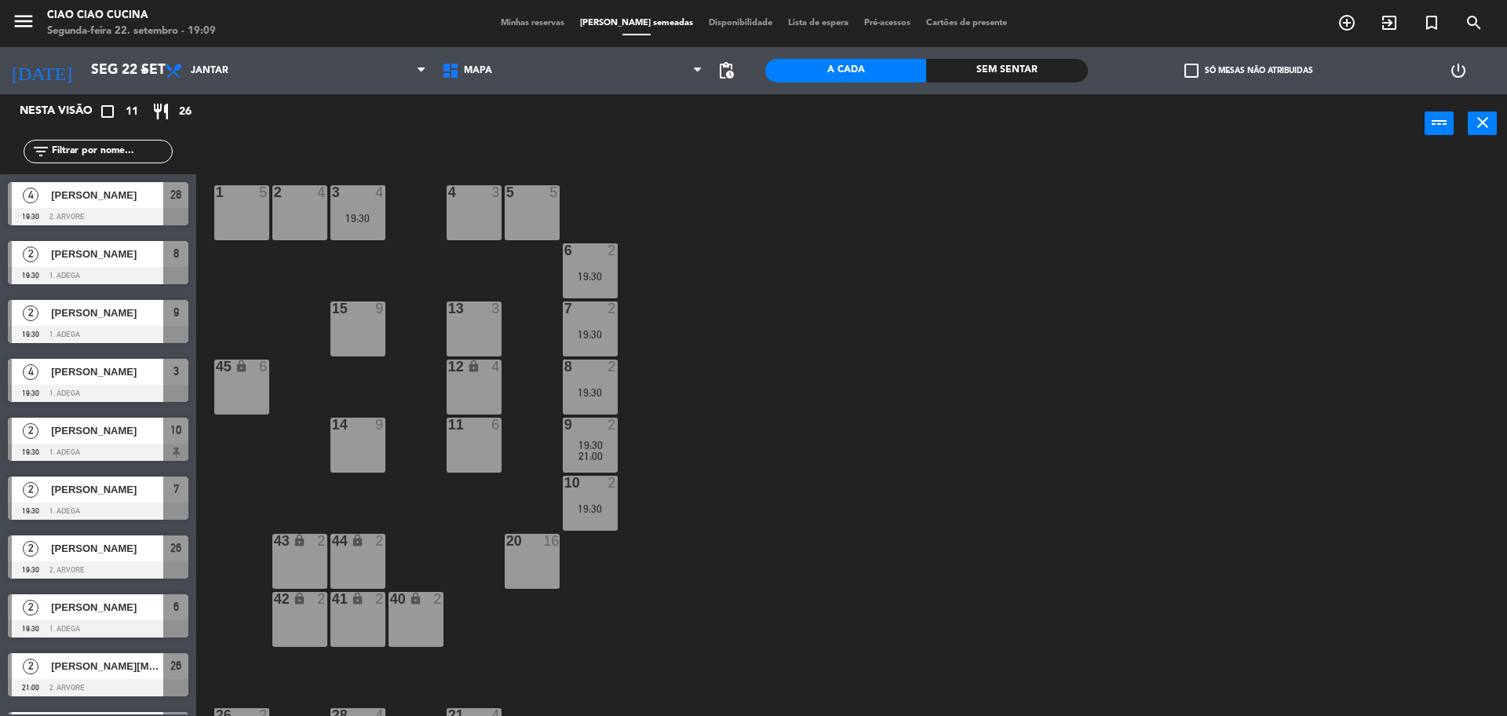
click at [592, 510] on div "19:30" at bounding box center [590, 508] width 55 height 11
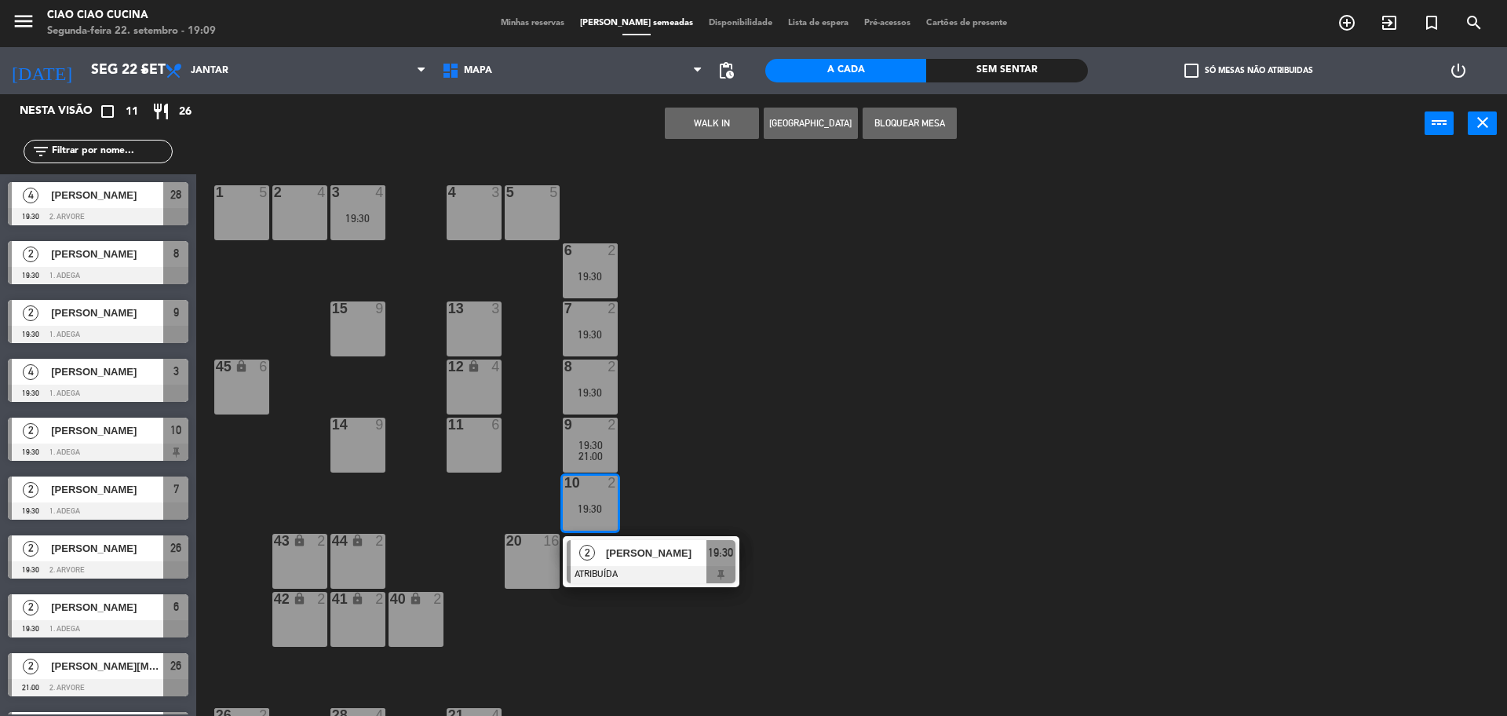
click at [595, 554] on div "2" at bounding box center [588, 553] width 34 height 26
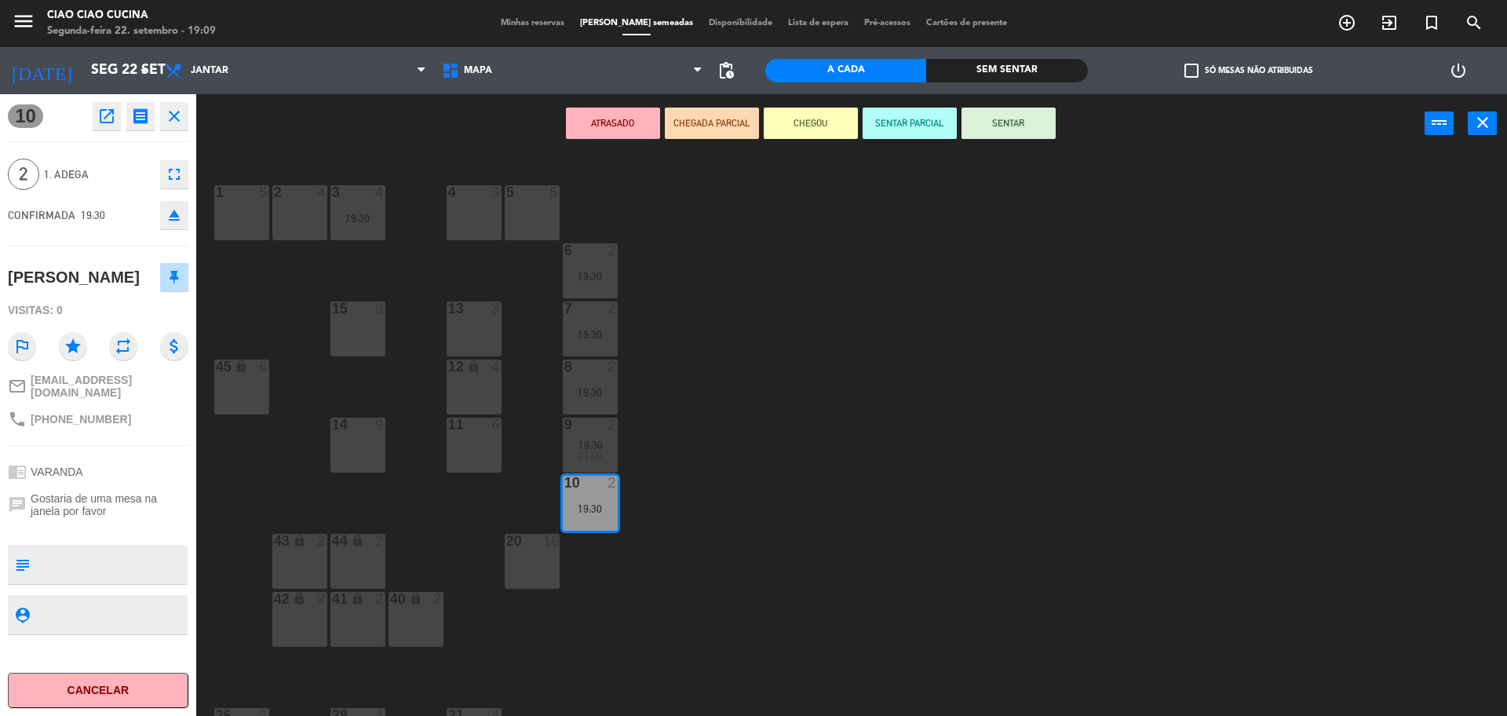
click at [760, 447] on div "1 5 2 4 3 4 19:30 5 5 4 3 6 2 19:30 13 3 7 2 19:30 15 9 12 lock 4 8 2 19:30 45 …" at bounding box center [859, 438] width 1296 height 563
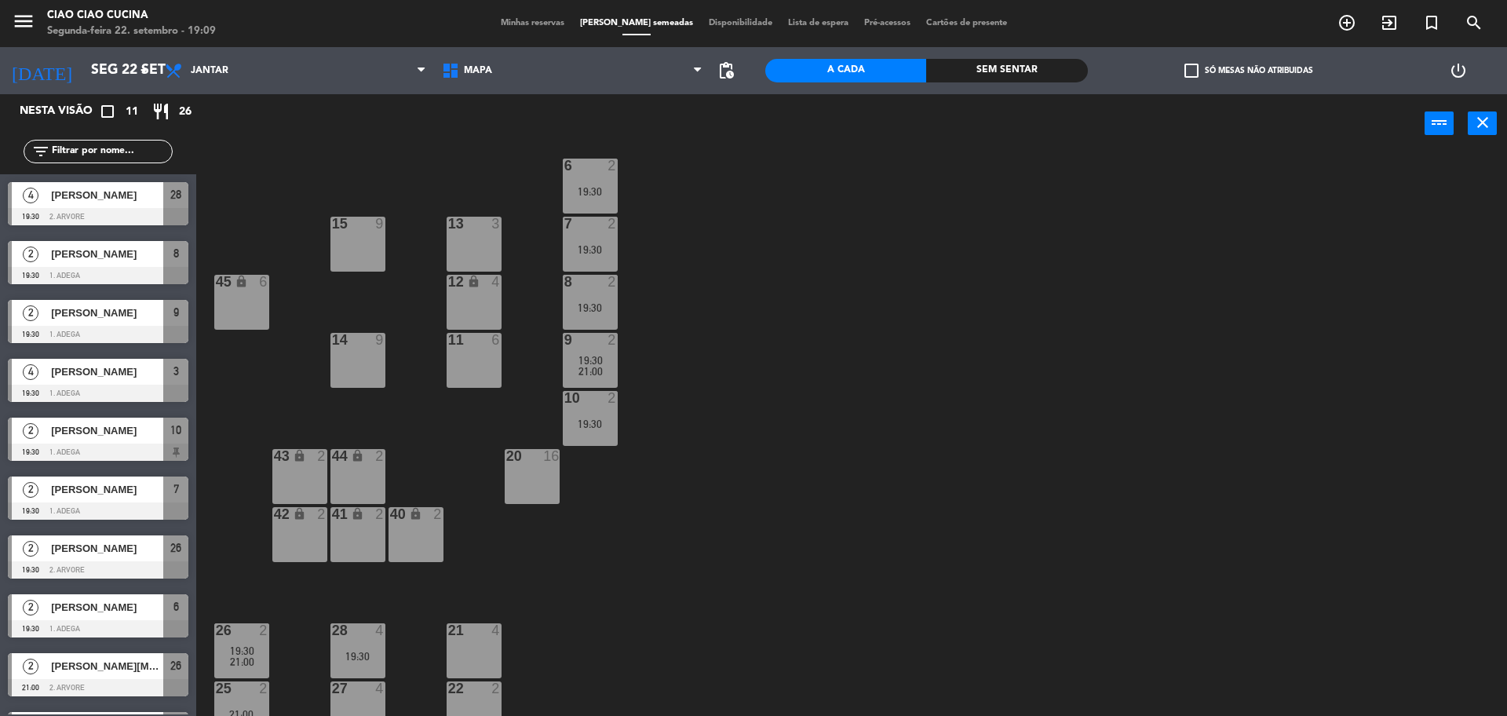
scroll to position [159, 0]
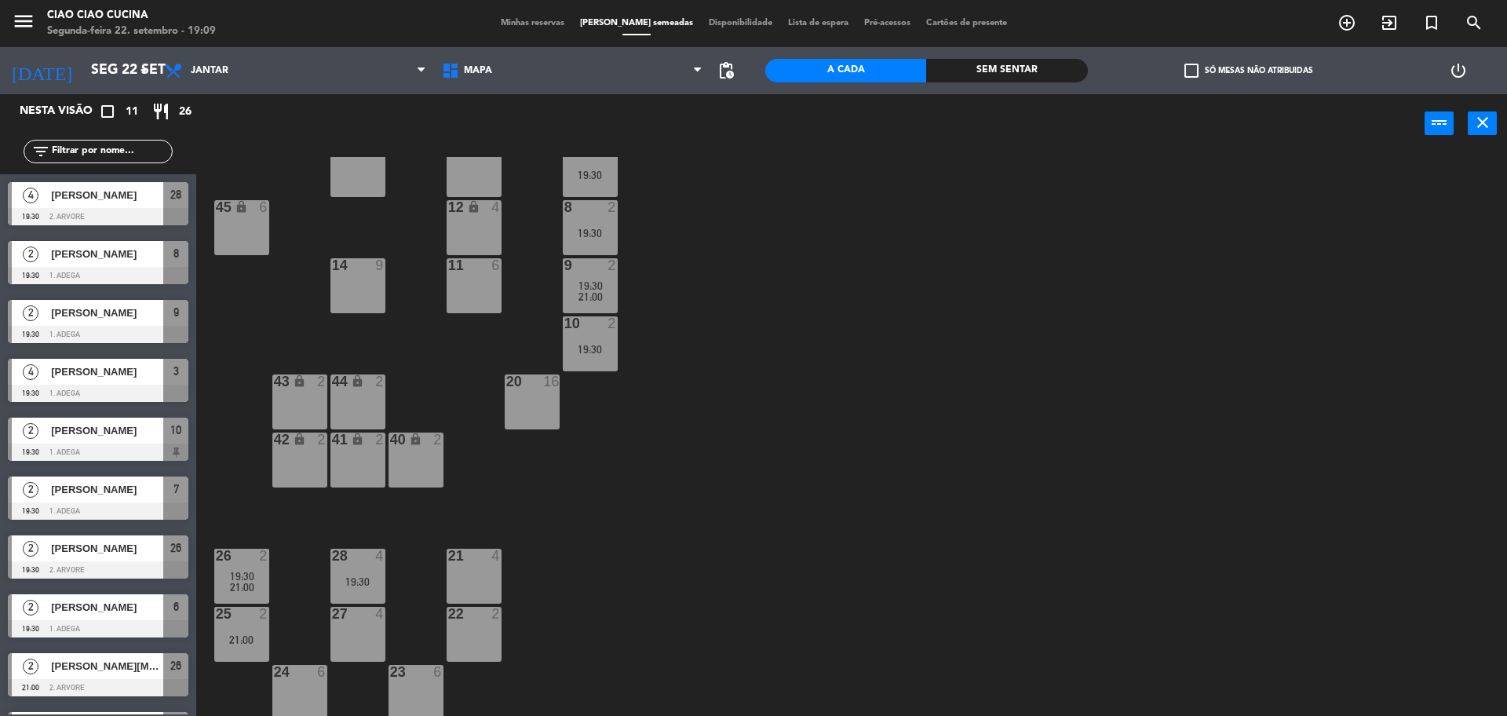
click at [248, 558] on div at bounding box center [241, 556] width 26 height 14
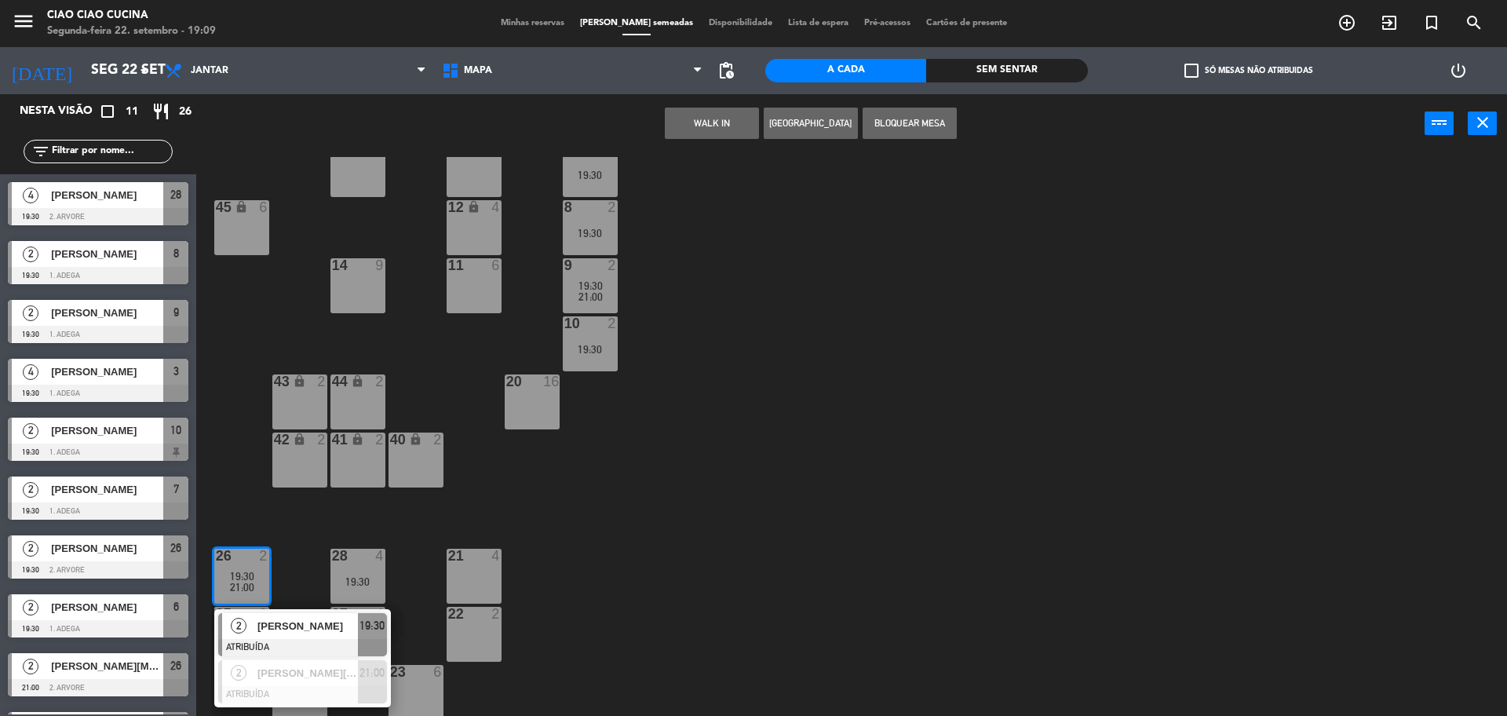
click at [293, 636] on div "[PERSON_NAME]" at bounding box center [307, 626] width 102 height 26
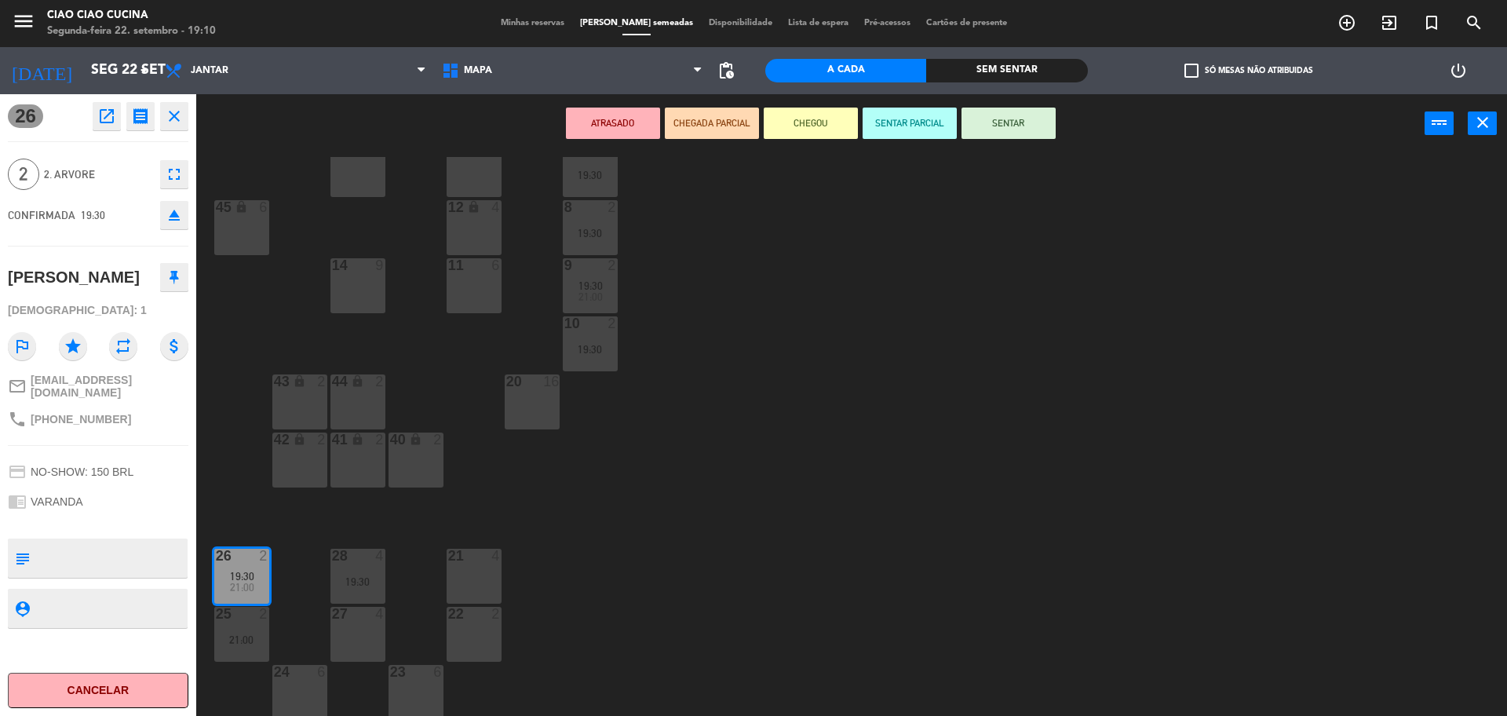
click at [709, 523] on div "1 5 2 4 3 4 19:30 5 5 4 3 6 2 19:30 13 3 7 2 19:30 15 9 12 lock 4 8 2 19:30 45 …" at bounding box center [859, 438] width 1296 height 563
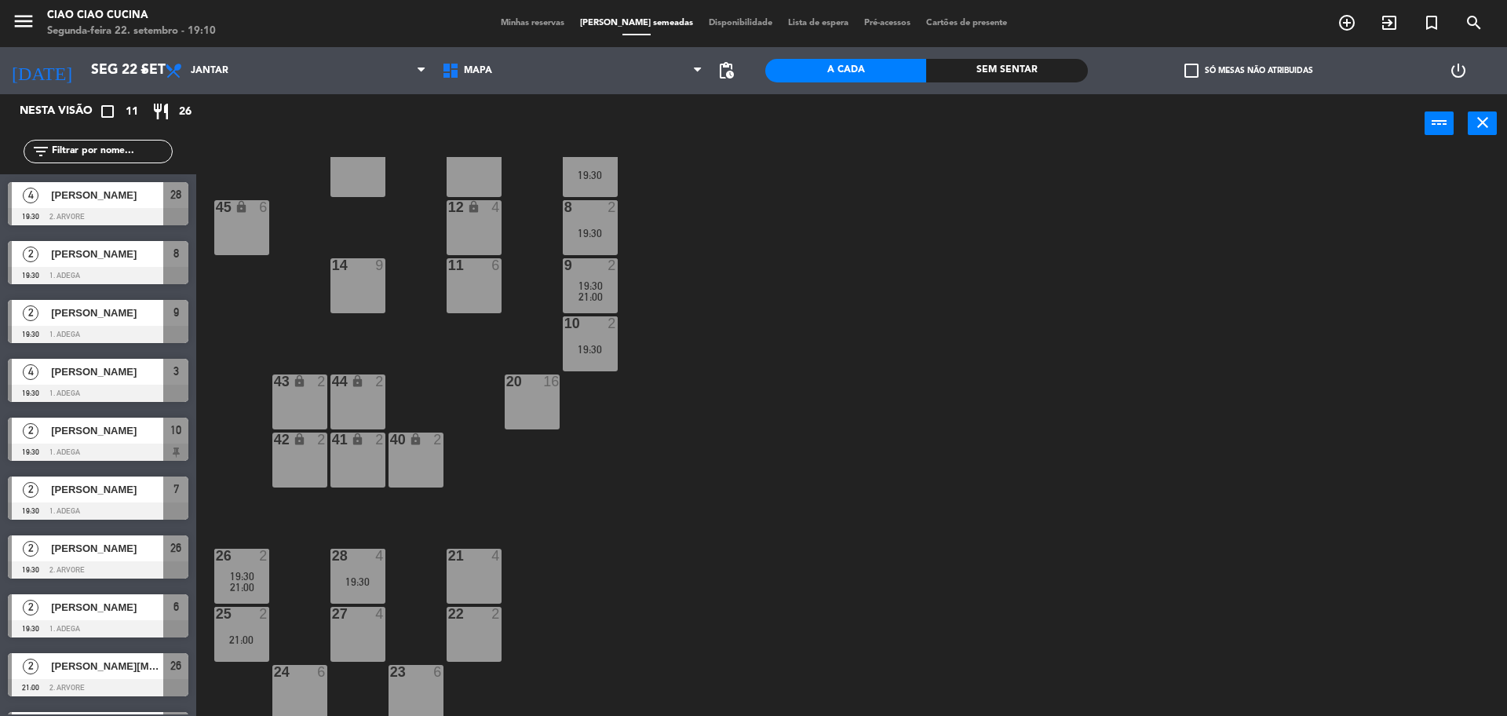
click at [215, 585] on div "21:00" at bounding box center [241, 587] width 55 height 11
click at [285, 584] on div "1 5 2 4 3 4 19:30 5 5 4 3 6 2 19:30 13 3 7 2 19:30 15 9 12 lock 4 8 2 19:30 45 …" at bounding box center [859, 438] width 1296 height 563
click at [228, 572] on div "26 2 19:30" at bounding box center [241, 576] width 55 height 55
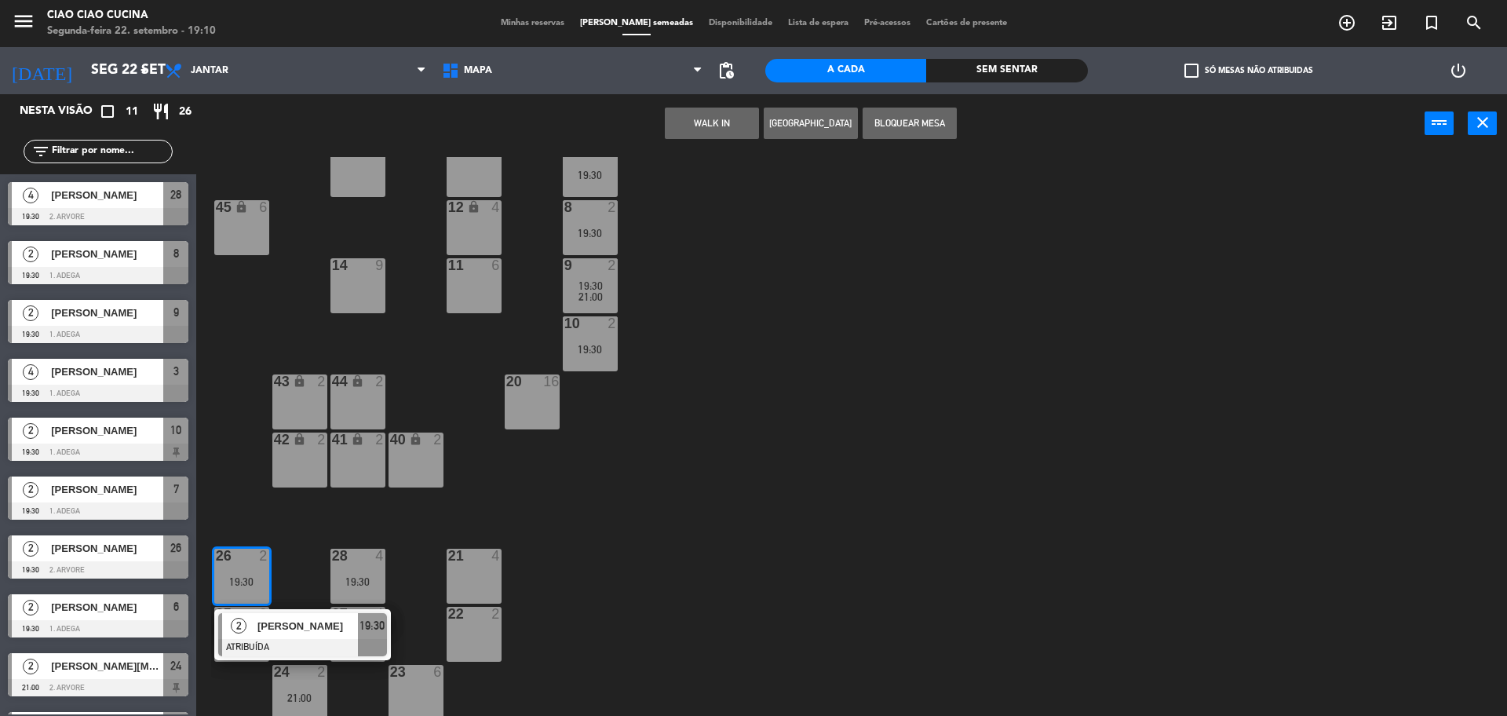
click at [264, 639] on div at bounding box center [302, 647] width 169 height 17
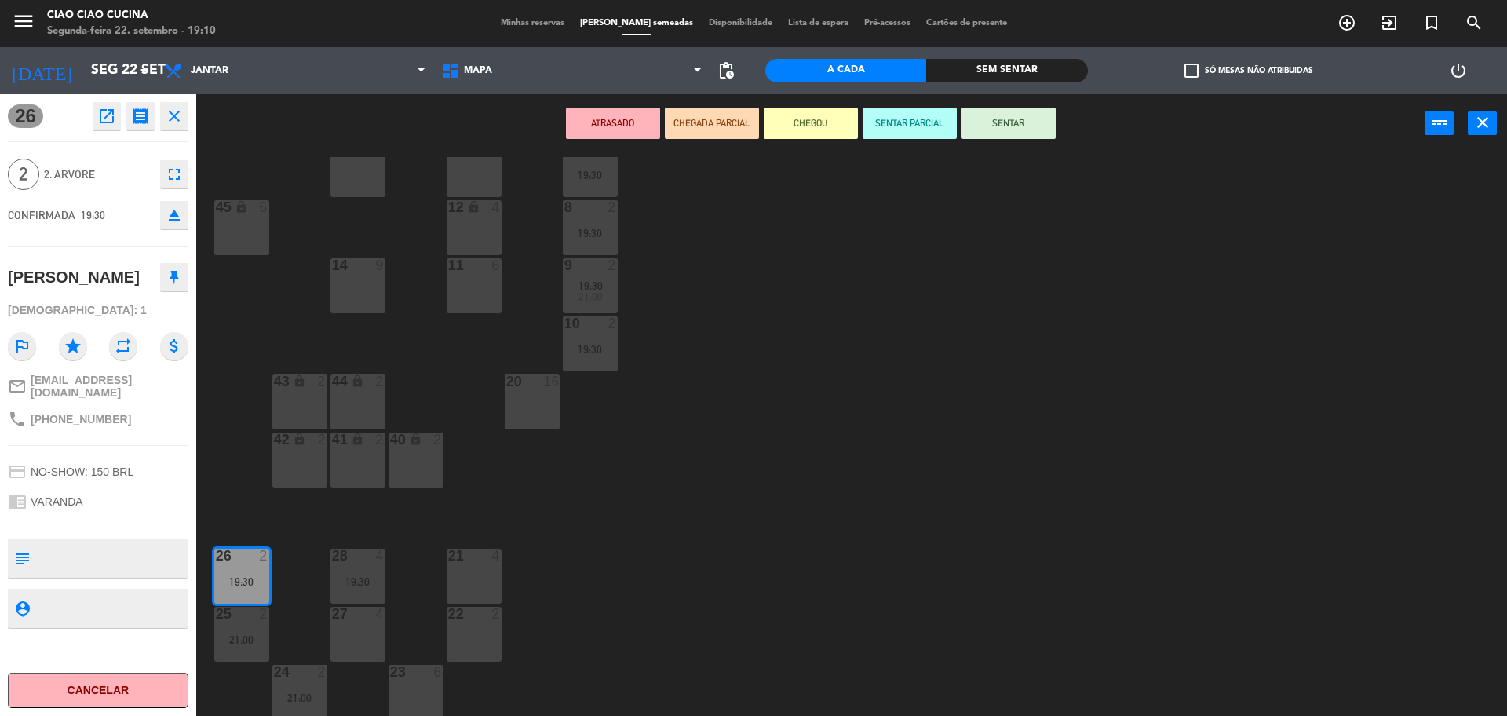
click at [294, 567] on div "1 5 2 4 3 4 19:30 5 5 4 3 6 2 19:30 13 3 7 2 19:30 15 9 12 lock 4 8 2 19:30 45 …" at bounding box center [859, 438] width 1296 height 563
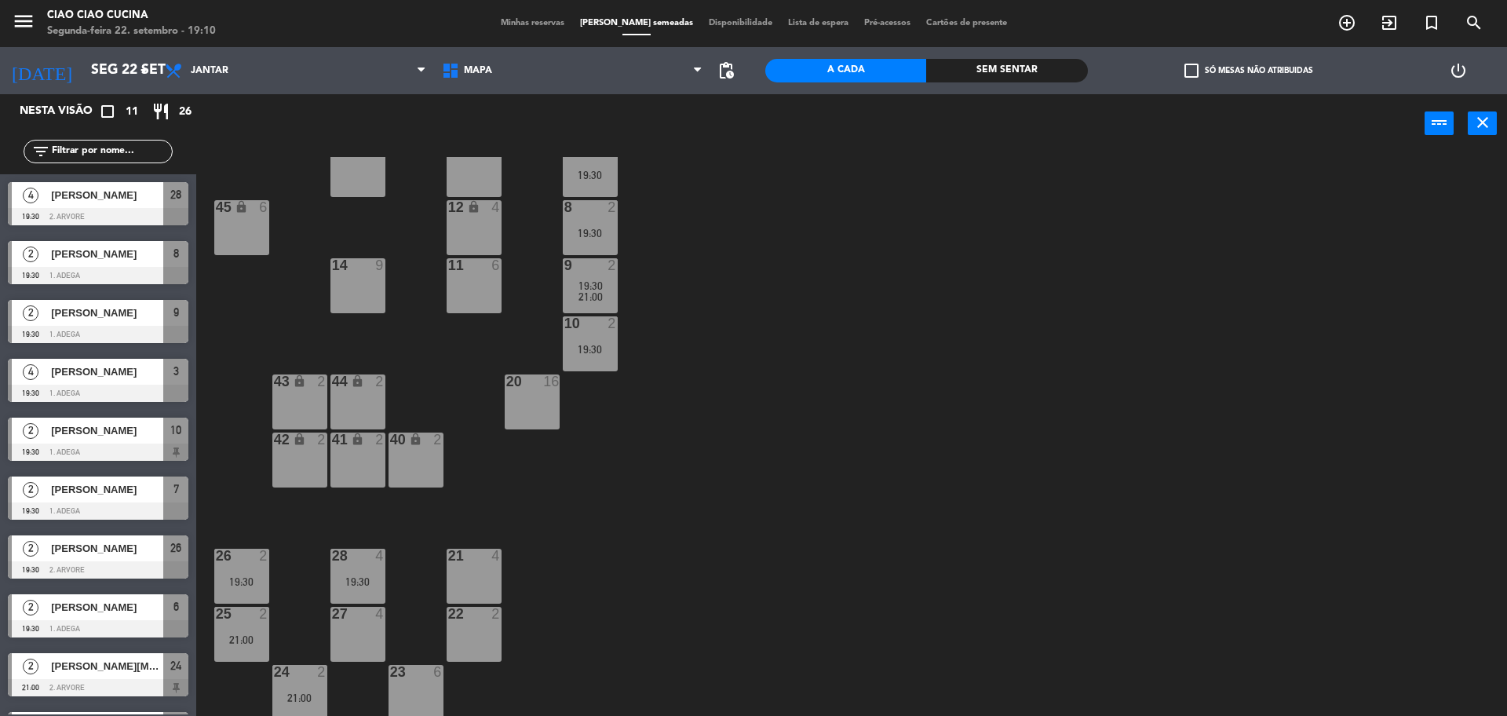
click at [253, 634] on div "21:00" at bounding box center [241, 639] width 55 height 11
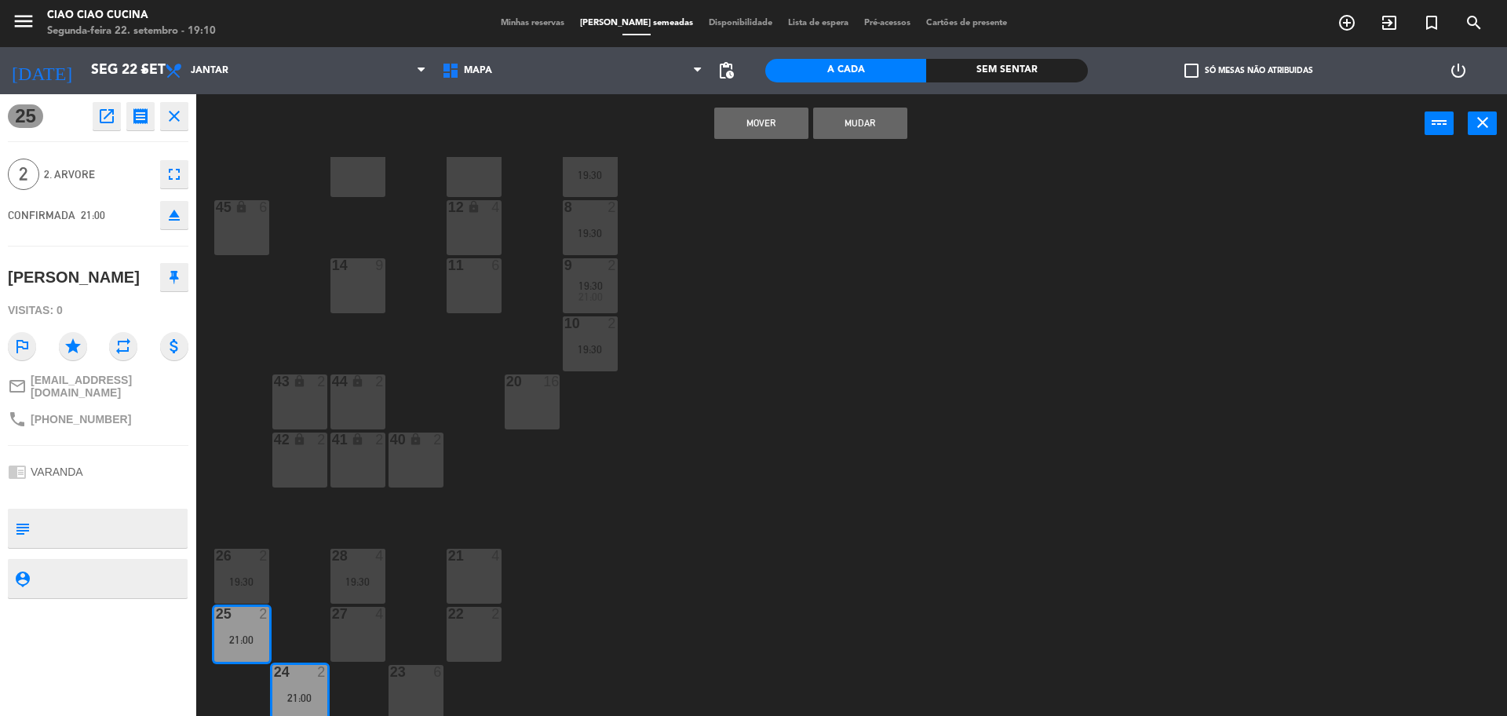
click at [296, 611] on div "1 5 2 4 3 4 19:30 5 5 4 3 6 2 19:30 13 3 7 2 19:30 15 9 12 lock 4 8 2 19:30 45 …" at bounding box center [859, 438] width 1296 height 563
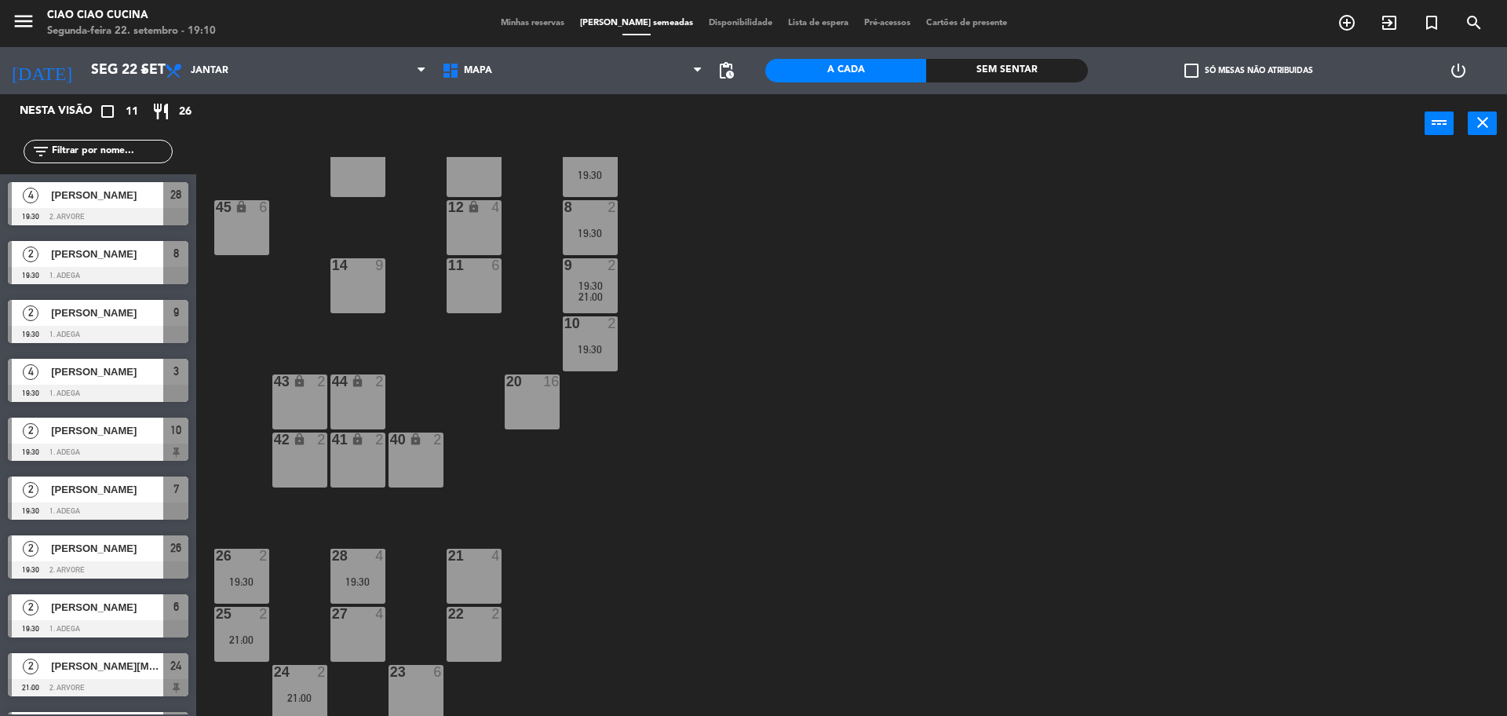
scroll to position [108, 0]
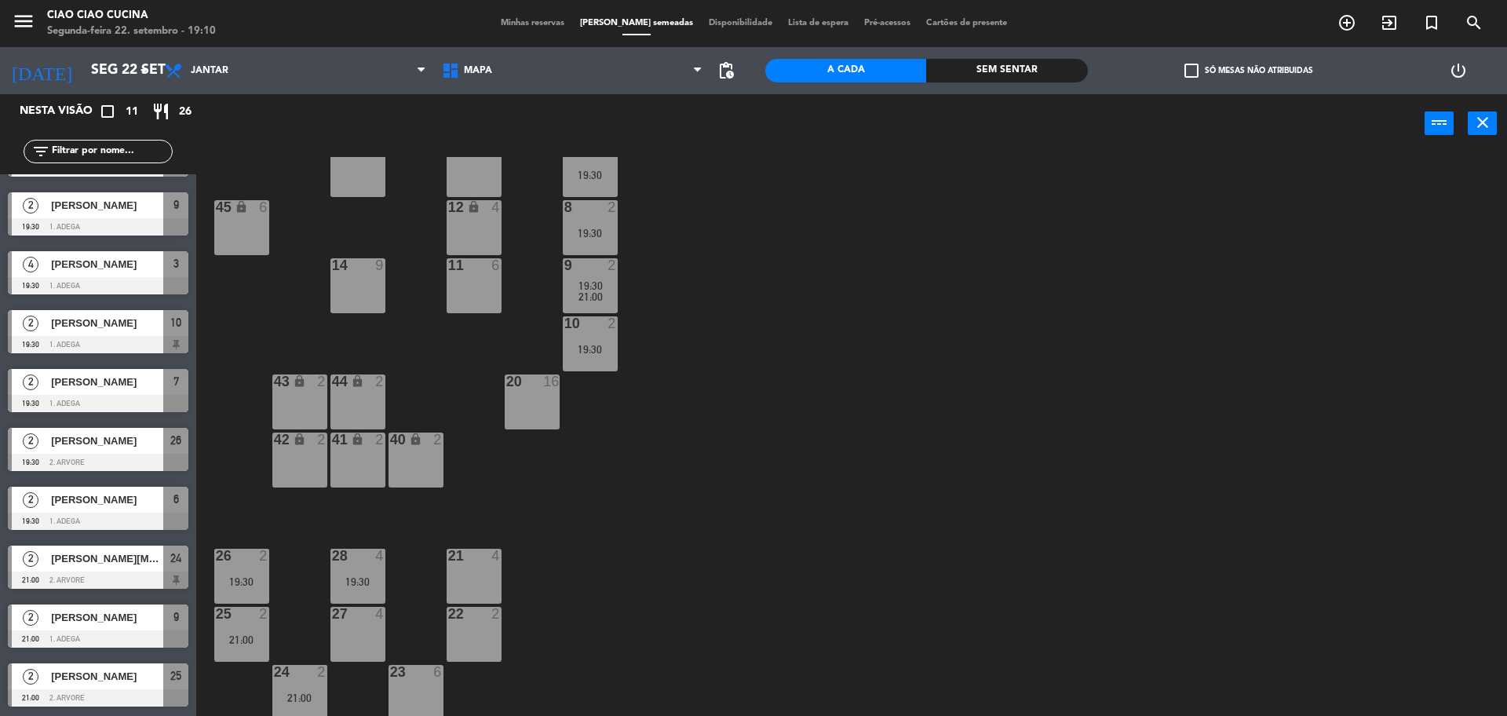
click at [300, 684] on div "24 2 21:00" at bounding box center [299, 692] width 55 height 55
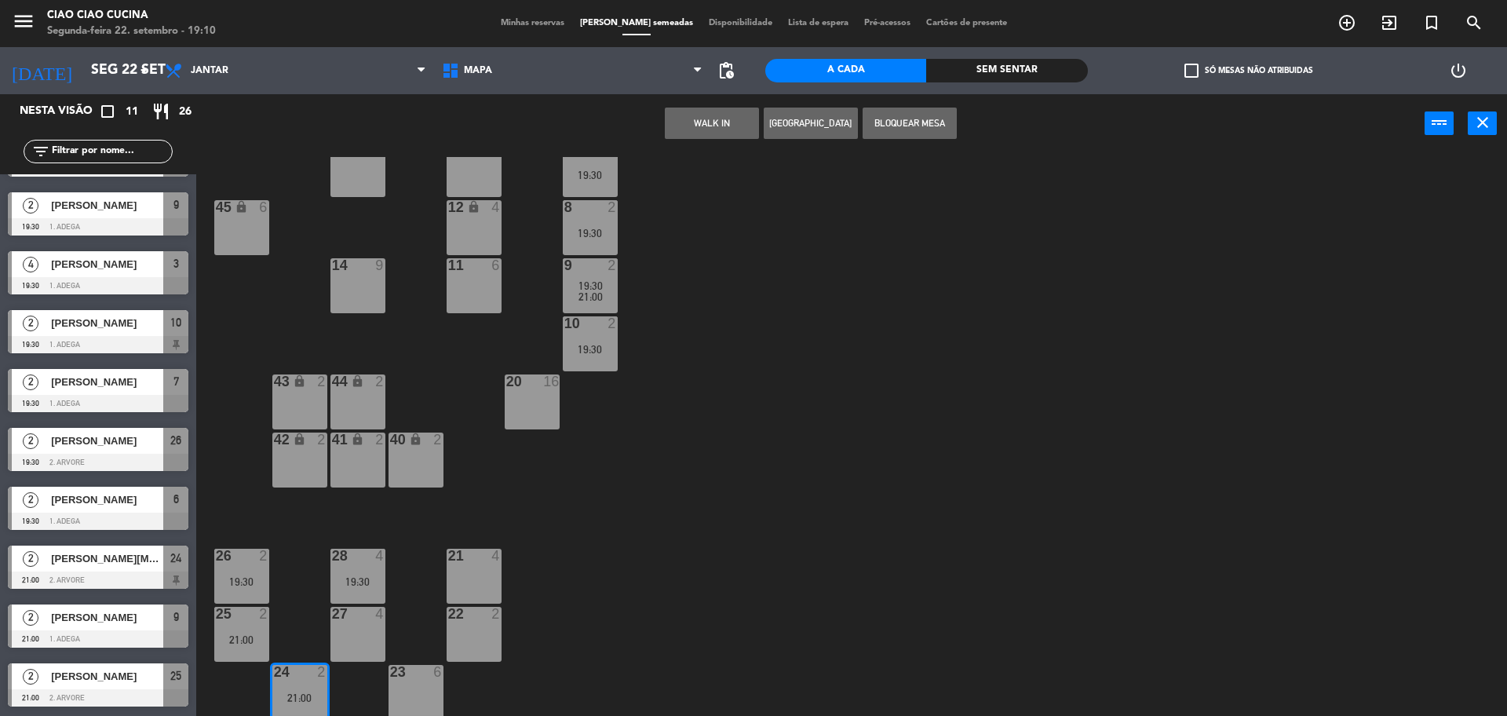
scroll to position [216, 0]
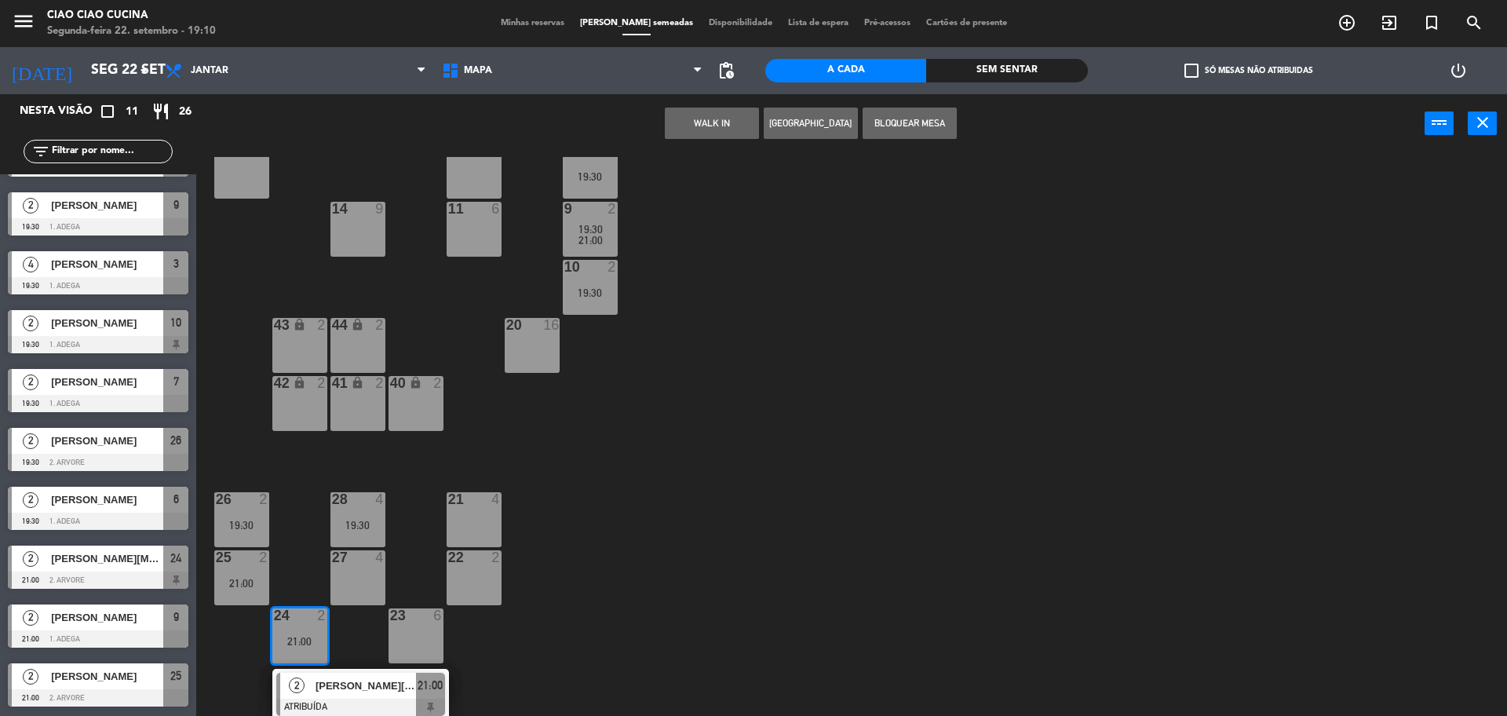
click at [348, 695] on div "[PERSON_NAME][MEDICAL_DATA]" at bounding box center [365, 686] width 102 height 26
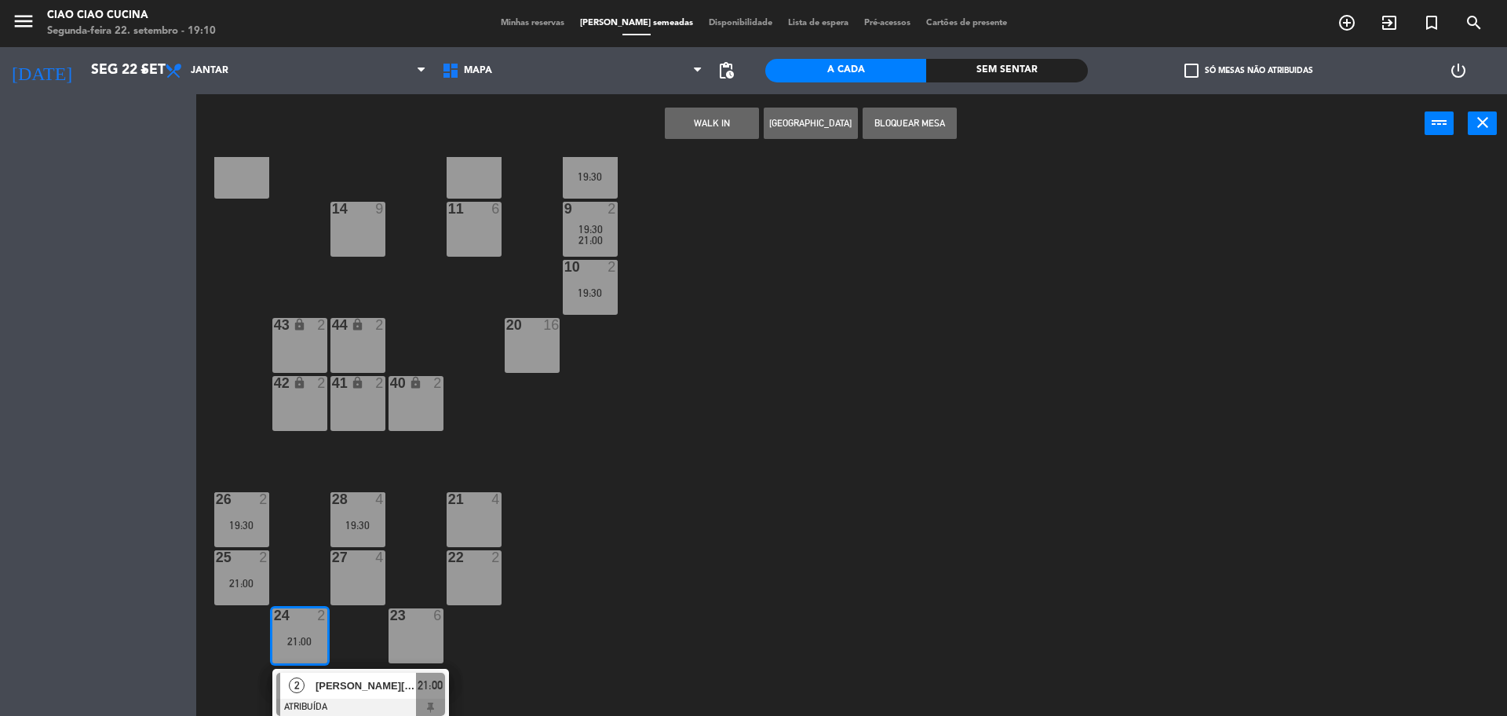
scroll to position [159, 0]
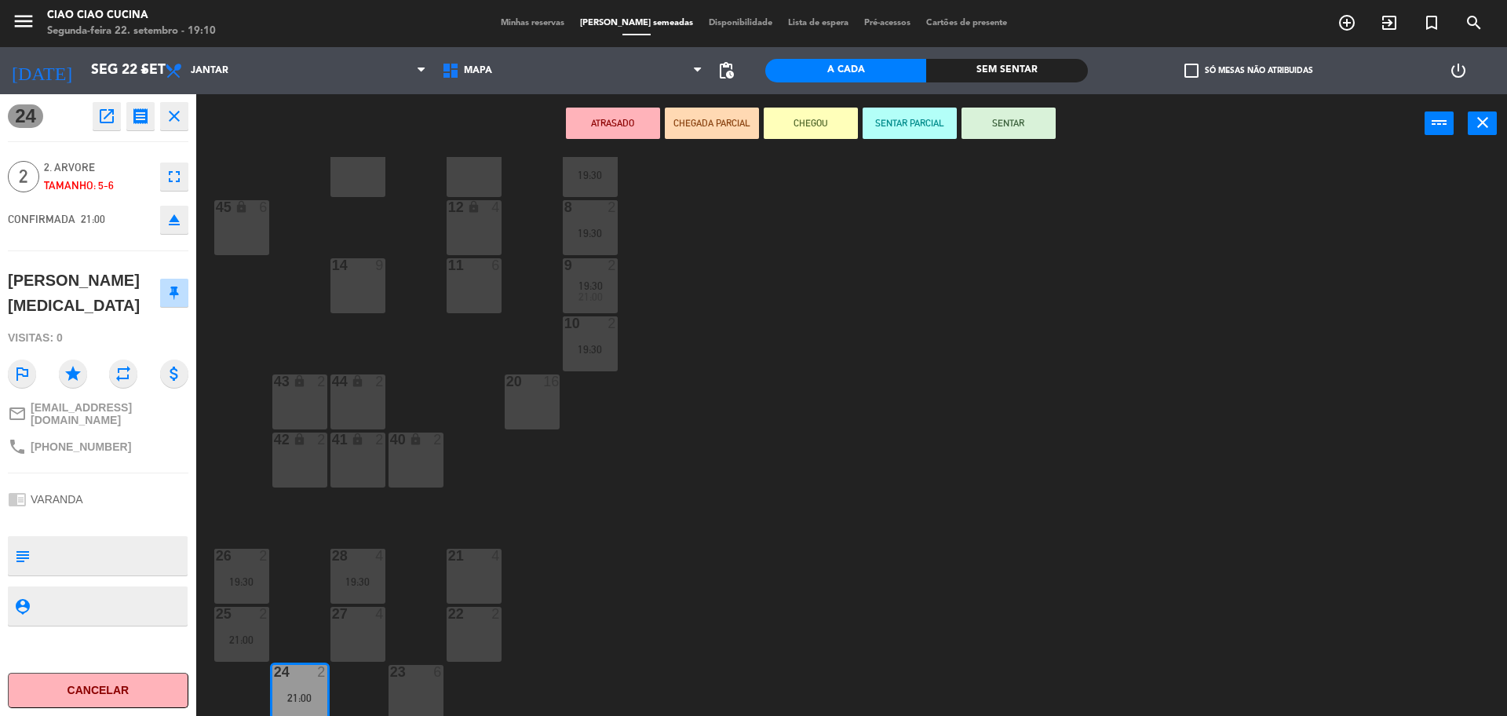
click at [456, 627] on div "22 2" at bounding box center [474, 634] width 55 height 55
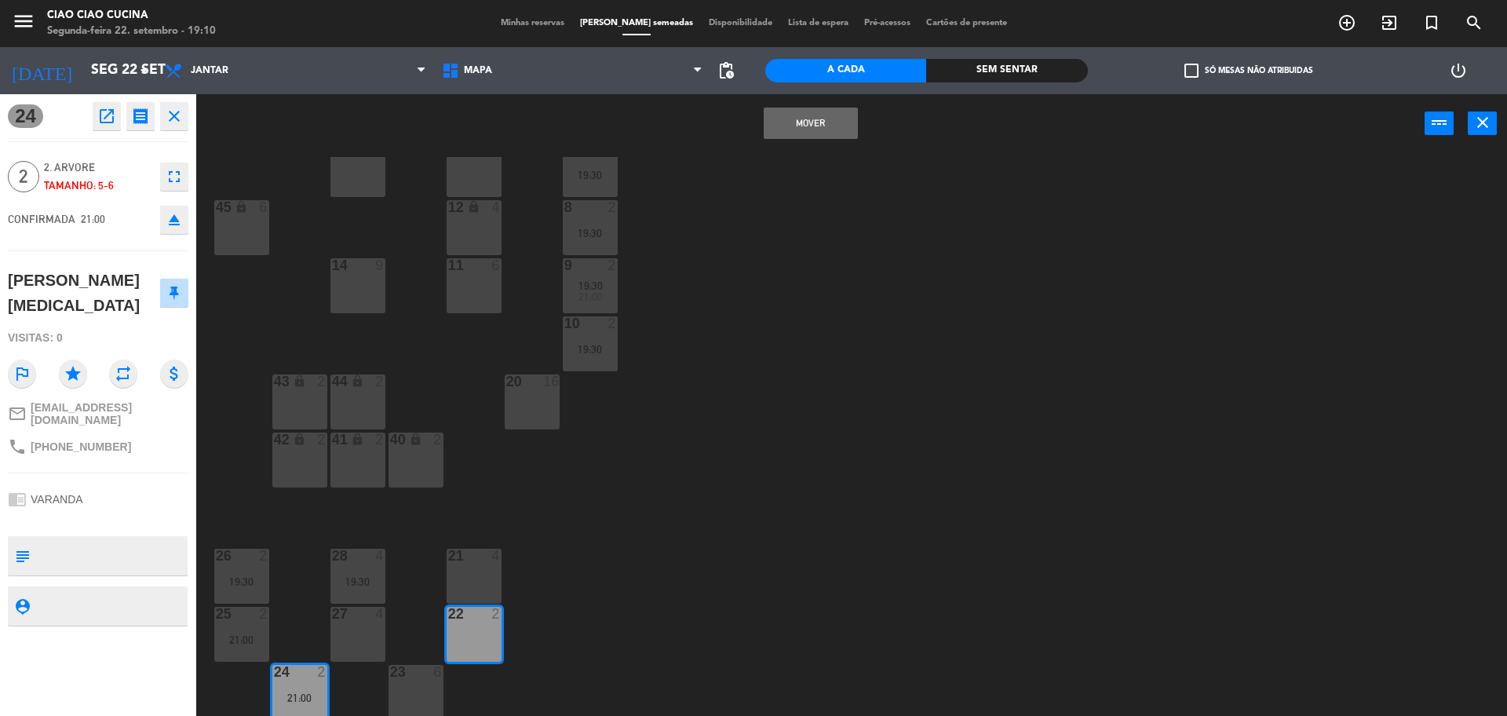
click at [815, 134] on button "MOVER" at bounding box center [811, 123] width 94 height 31
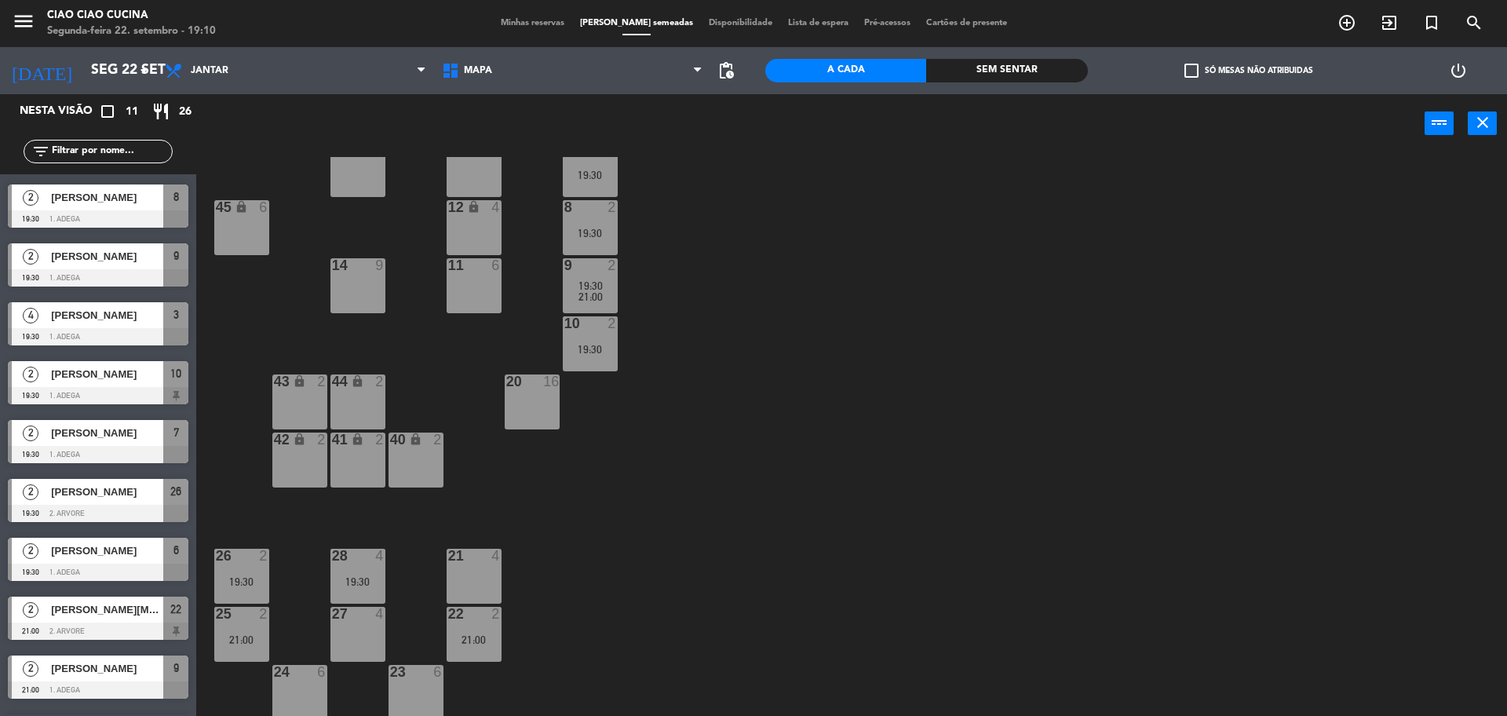
scroll to position [0, 0]
